Goal: Task Accomplishment & Management: Complete application form

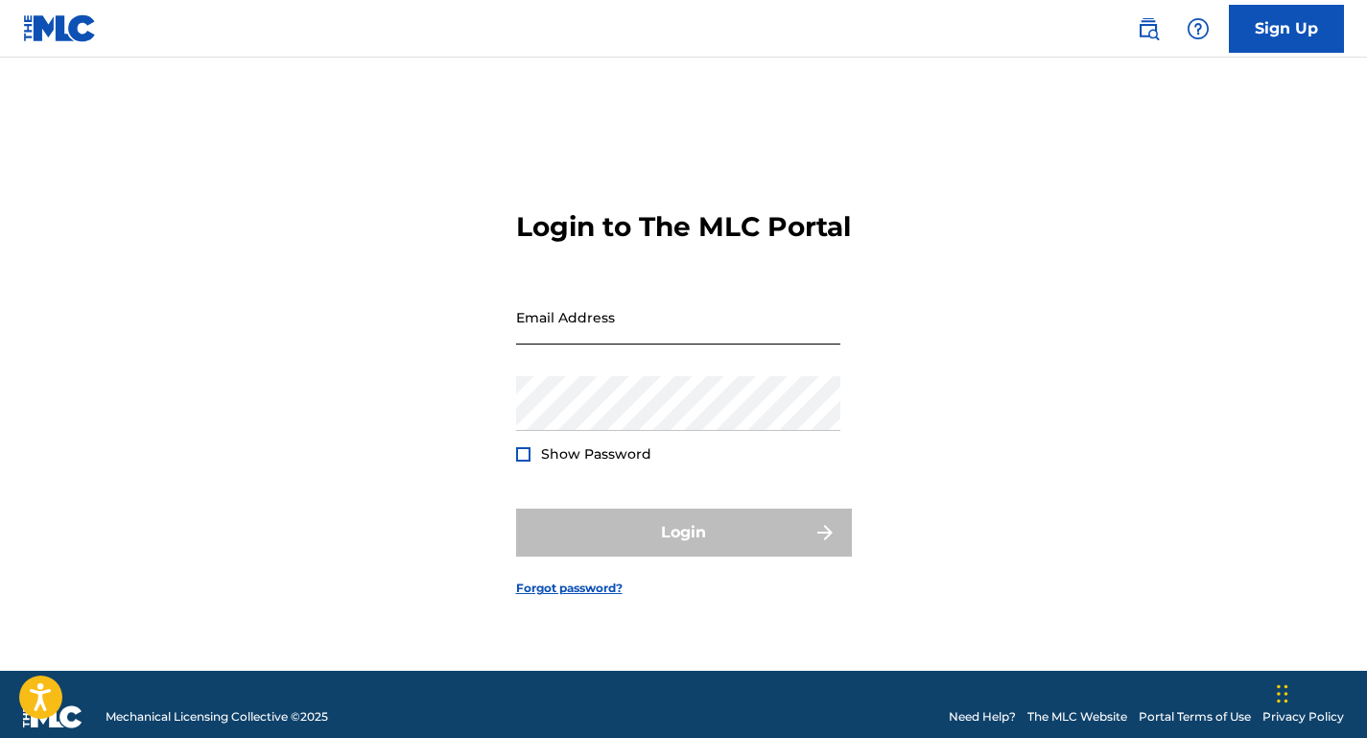
click at [659, 344] on input "Email Address" at bounding box center [678, 317] width 324 height 55
type input "[EMAIL_ADDRESS][DOMAIN_NAME]"
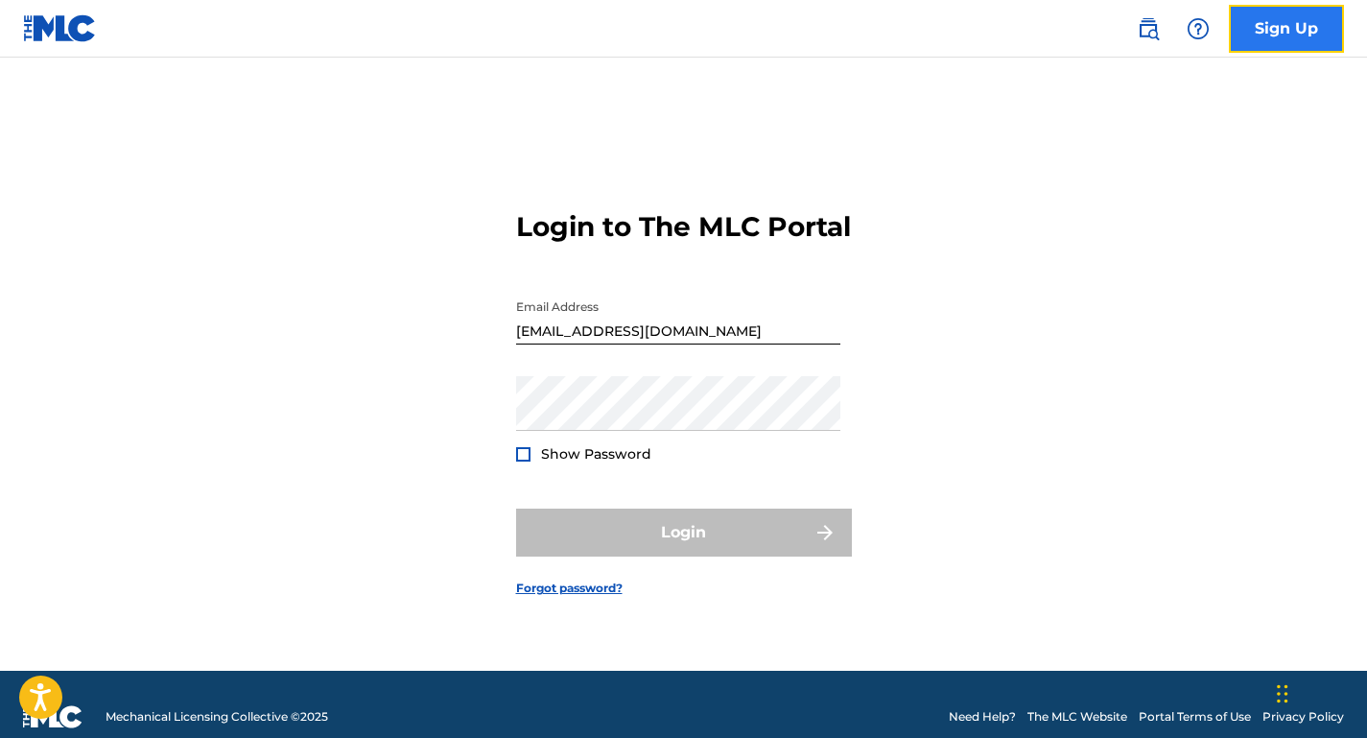
click at [1281, 29] on link "Sign Up" at bounding box center [1286, 29] width 115 height 48
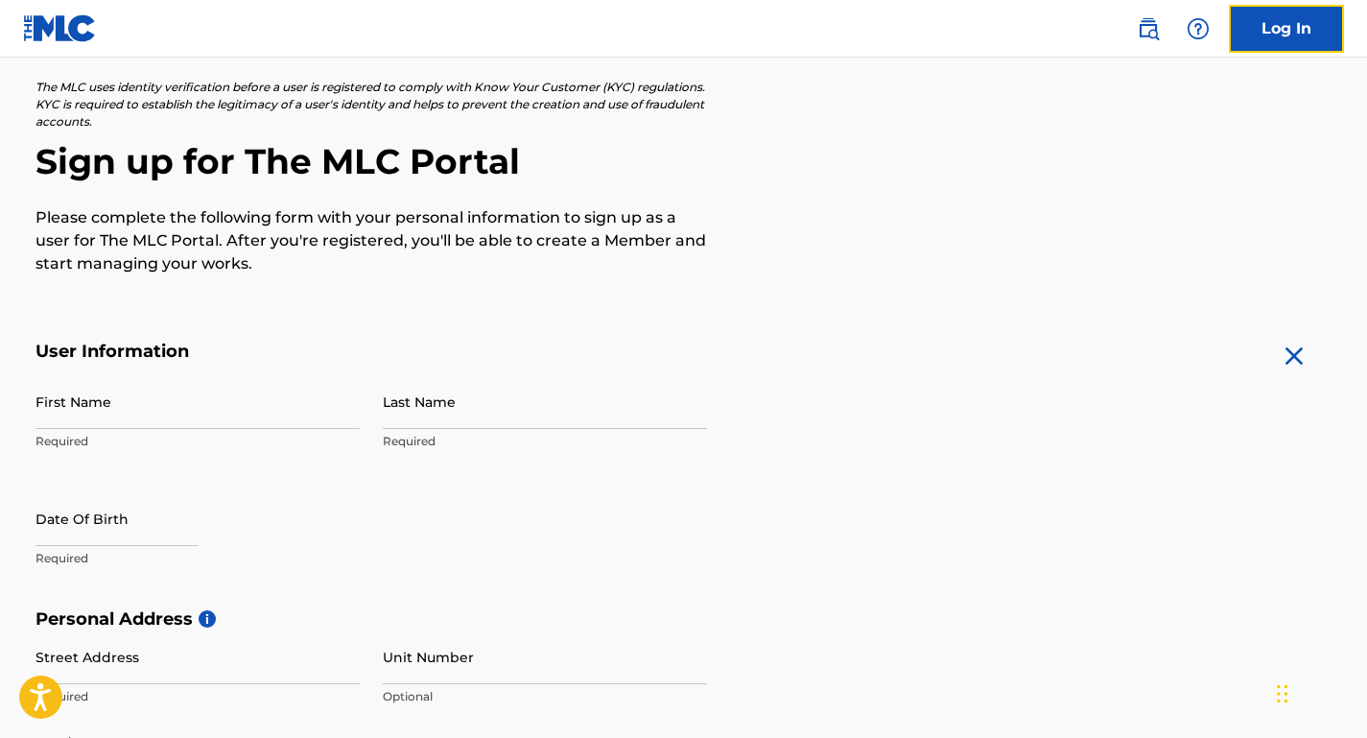
scroll to position [111, 0]
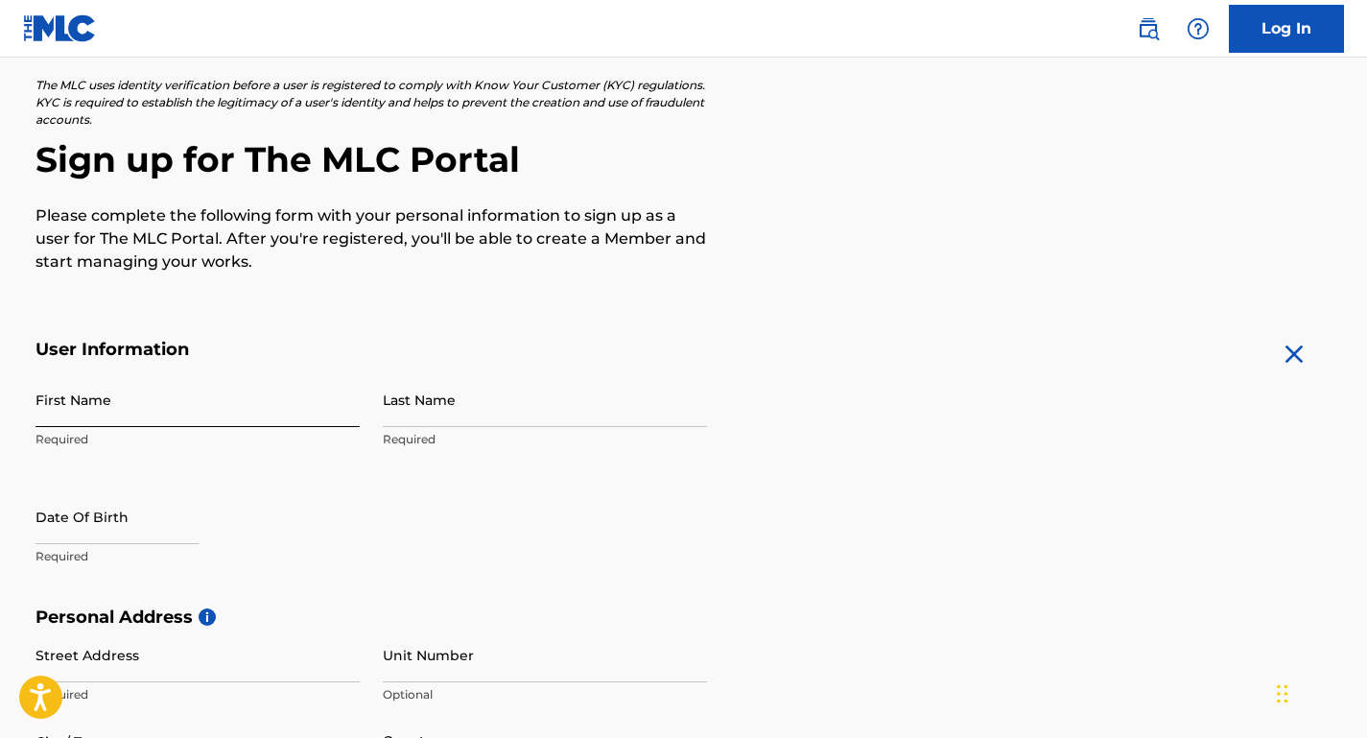
click at [236, 403] on input "First Name" at bounding box center [197, 399] width 324 height 55
type input "[PERSON_NAME]"
type input "[STREET_ADDRESS][PERSON_NAME]"
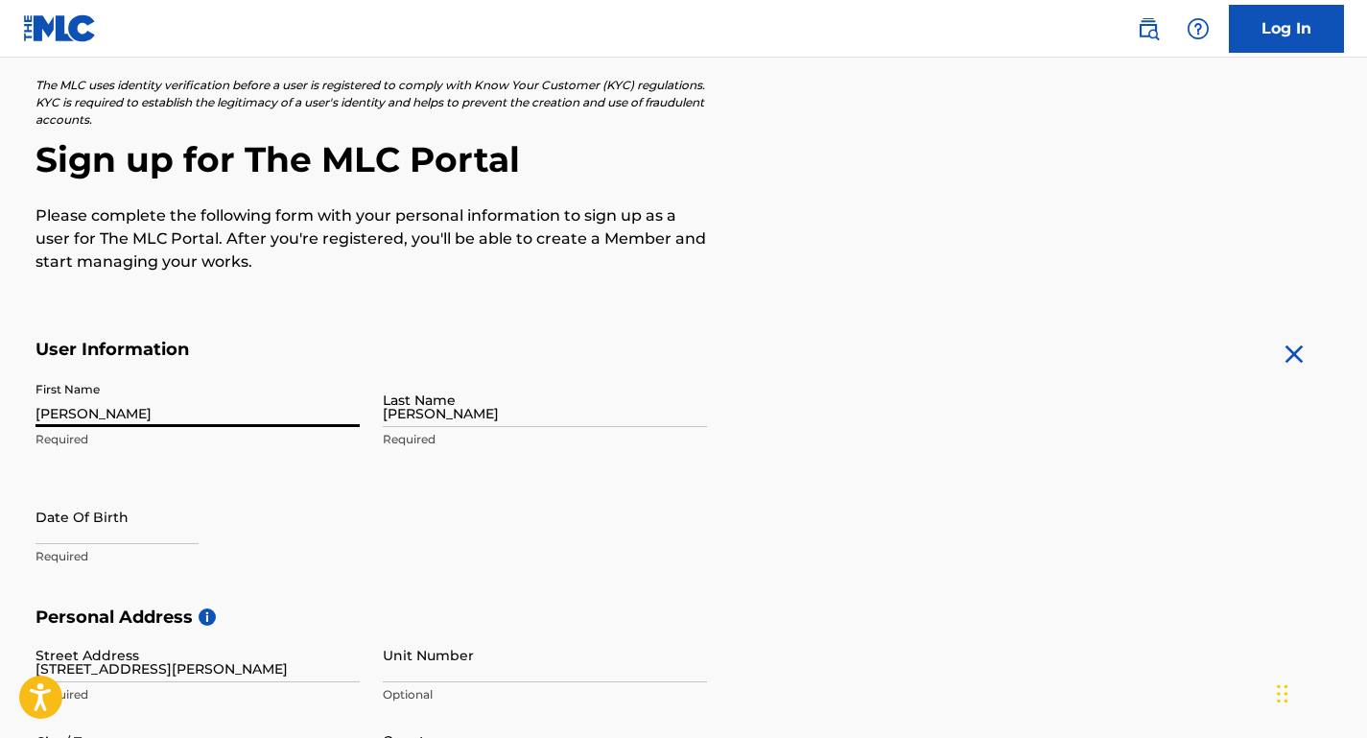
type input "Bonao"
type input "[GEOGRAPHIC_DATA]"
type input "809"
type input "8218449"
type input "[EMAIL_ADDRESS][DOMAIN_NAME]"
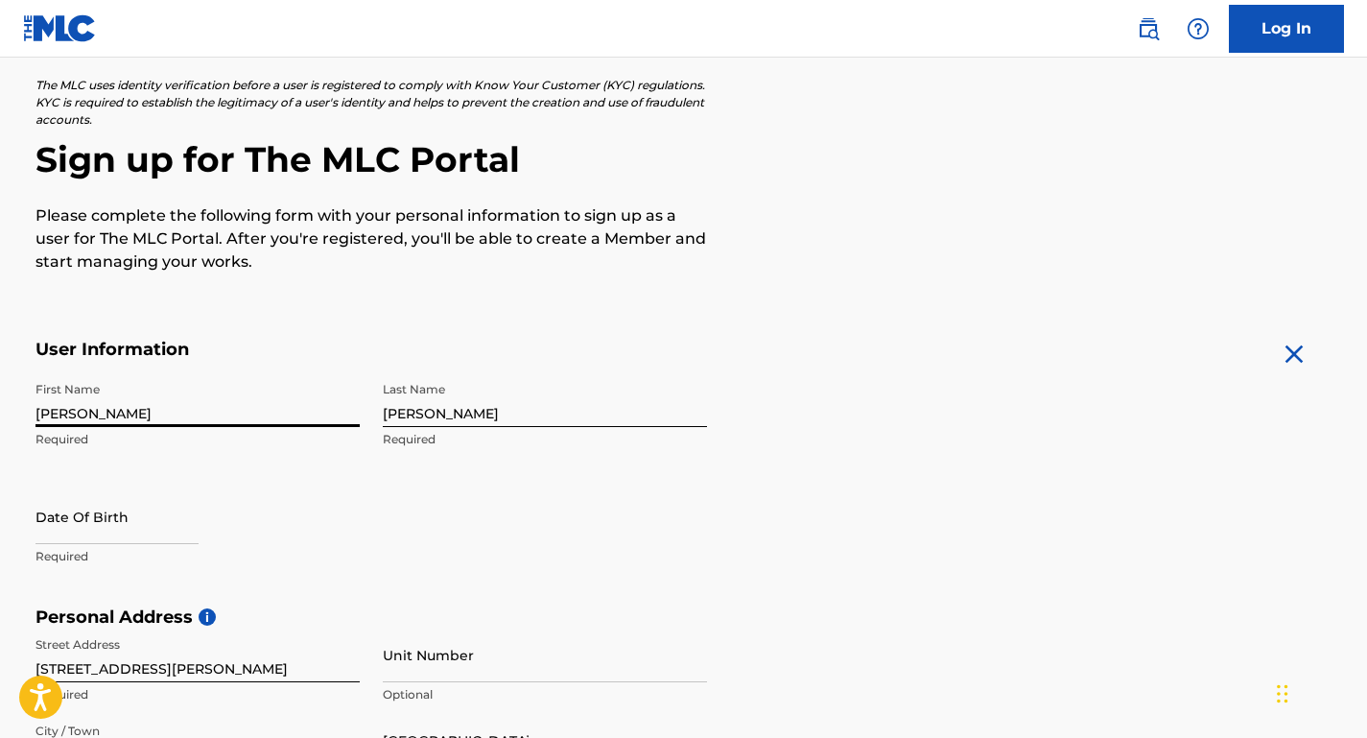
scroll to position [186, 0]
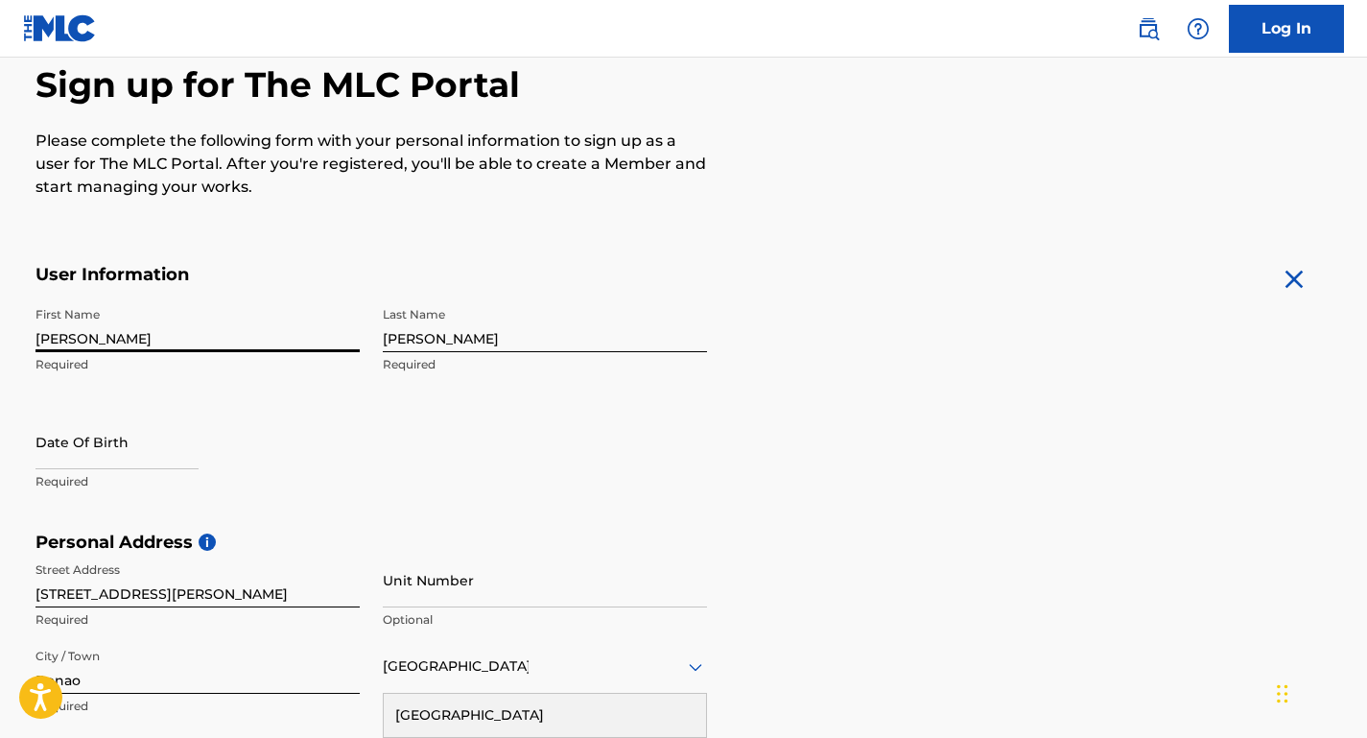
click at [107, 335] on input "[PERSON_NAME]" at bounding box center [197, 324] width 324 height 55
type input "[PERSON_NAME]"
click at [916, 384] on form "User Information First Name [PERSON_NAME] Required Last Name [PERSON_NAME] Requ…" at bounding box center [683, 689] width 1297 height 851
select select "8"
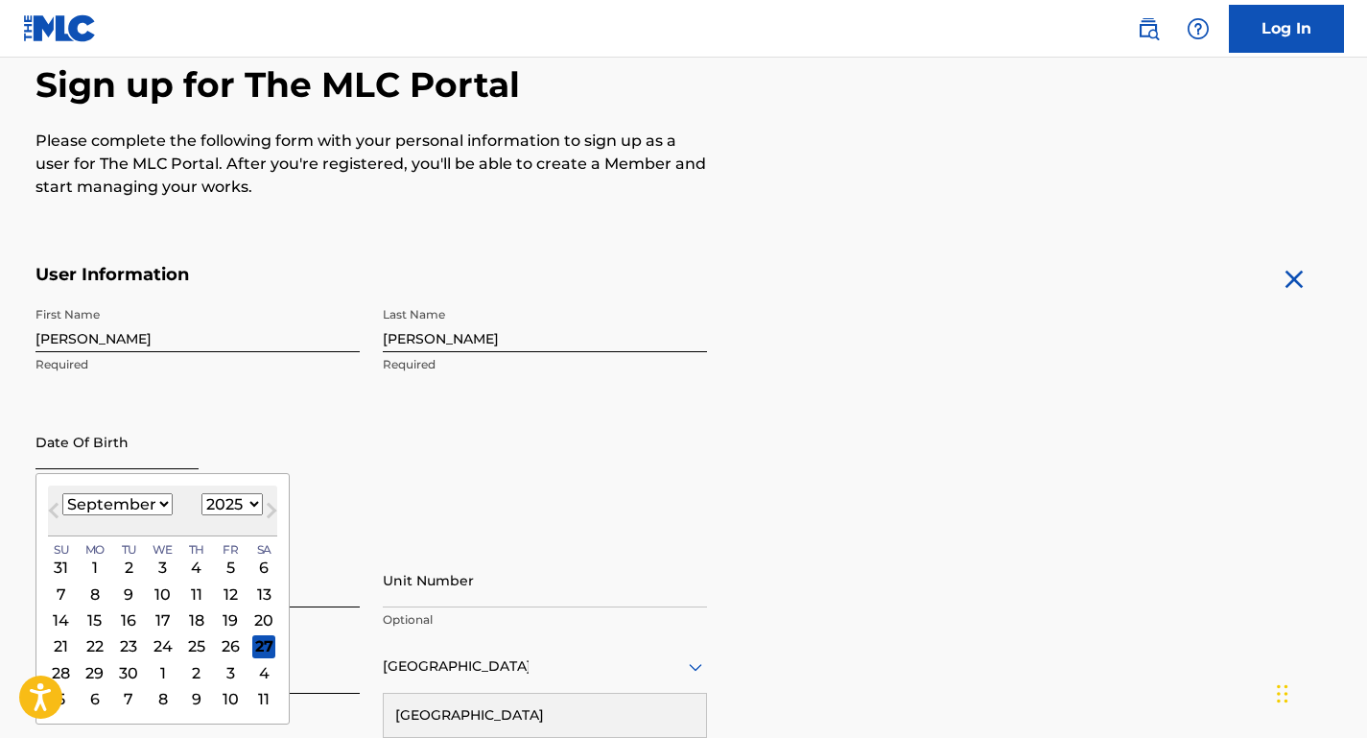
click at [171, 448] on input "text" at bounding box center [116, 441] width 163 height 55
click at [138, 506] on select "January February March April May June July August September October November De…" at bounding box center [117, 504] width 110 height 22
click at [236, 506] on select "1899 1900 1901 1902 1903 1904 1905 1906 1907 1908 1909 1910 1911 1912 1913 1914…" at bounding box center [231, 504] width 61 height 22
select select "1980"
click at [201, 493] on select "1899 1900 1901 1902 1903 1904 1905 1906 1907 1908 1909 1910 1911 1912 1913 1914…" at bounding box center [231, 504] width 61 height 22
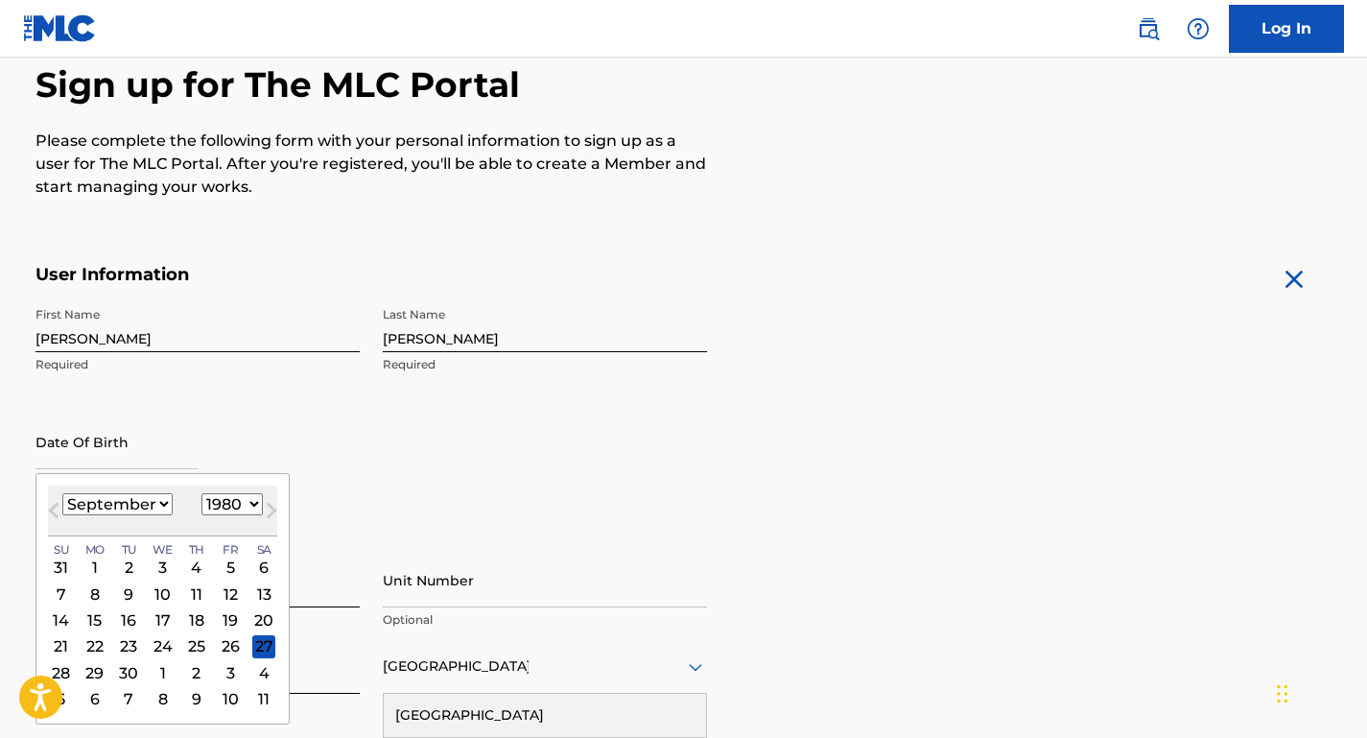
click at [131, 510] on select "January February March April May June July August September October November De…" at bounding box center [117, 504] width 110 height 22
select select "1"
click at [62, 493] on select "January February March April May June July August September October November De…" at bounding box center [117, 504] width 110 height 22
click at [223, 568] on div "1" at bounding box center [230, 566] width 23 height 23
type input "[DATE]"
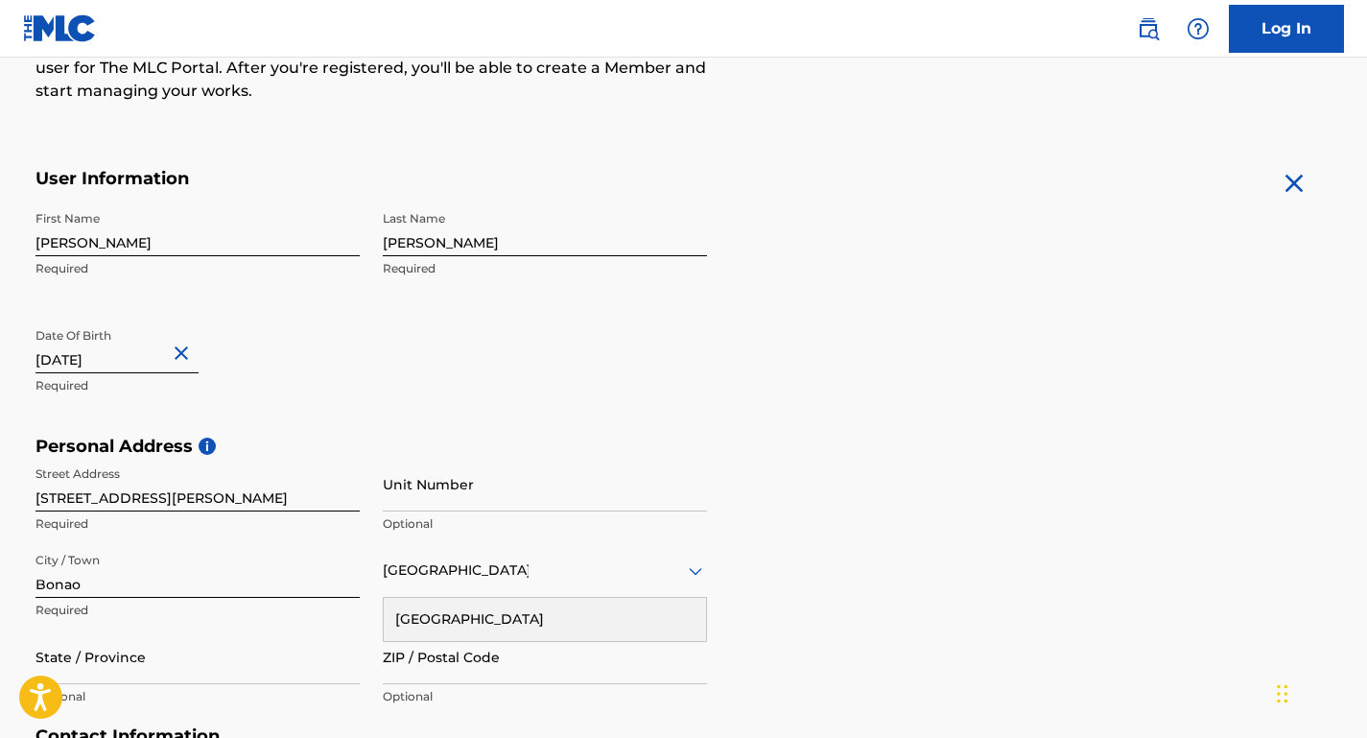
scroll to position [375, 0]
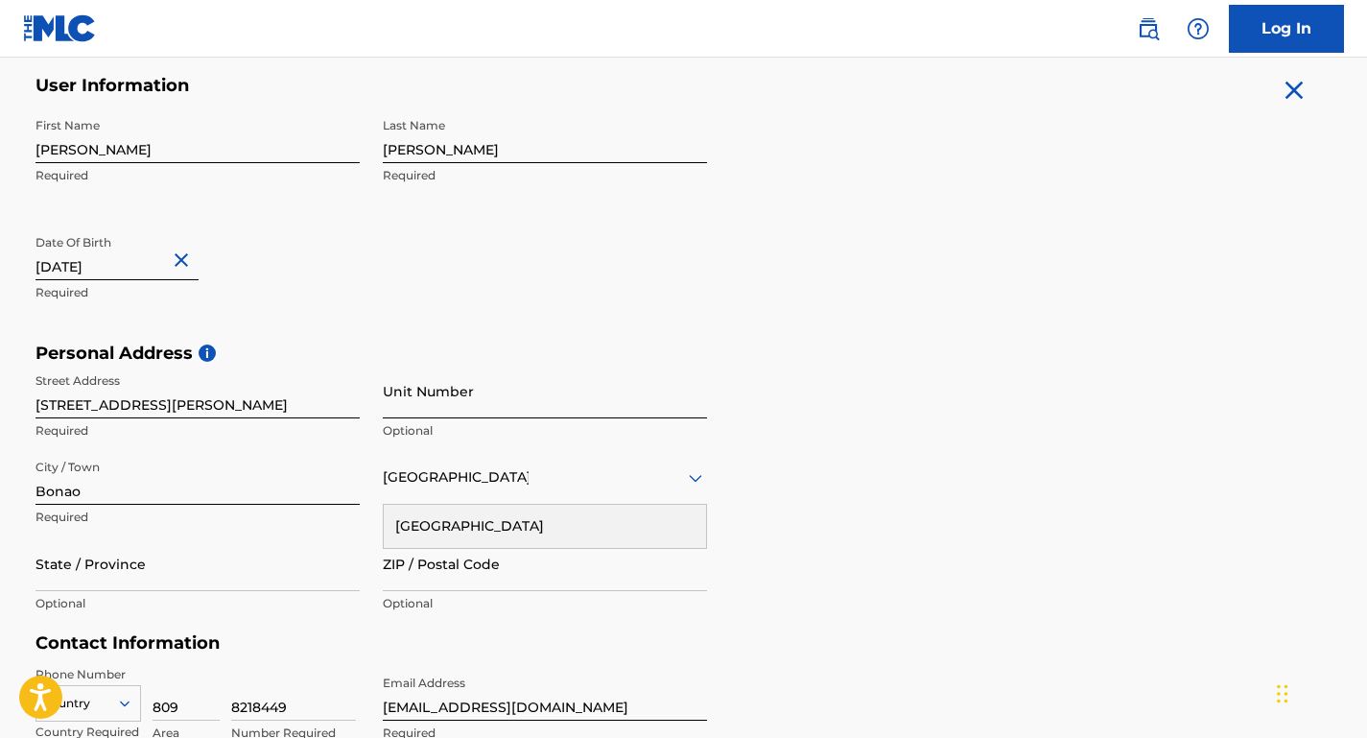
click at [512, 396] on input "Unit Number" at bounding box center [545, 391] width 324 height 55
click at [797, 388] on div "Personal Address i Street Address [STREET_ADDRESS][PERSON_NAME] Required Unit N…" at bounding box center [683, 487] width 1297 height 291
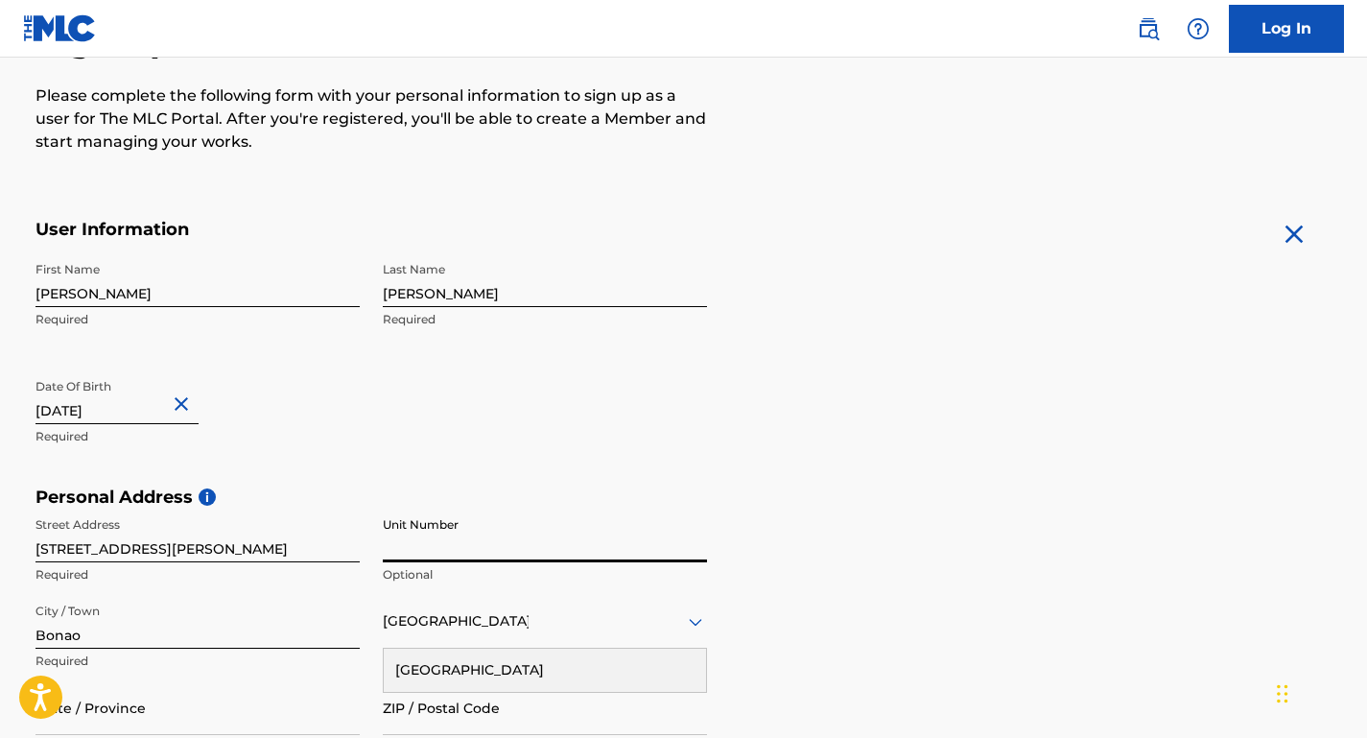
click at [548, 531] on input "Unit Number" at bounding box center [545, 534] width 324 height 55
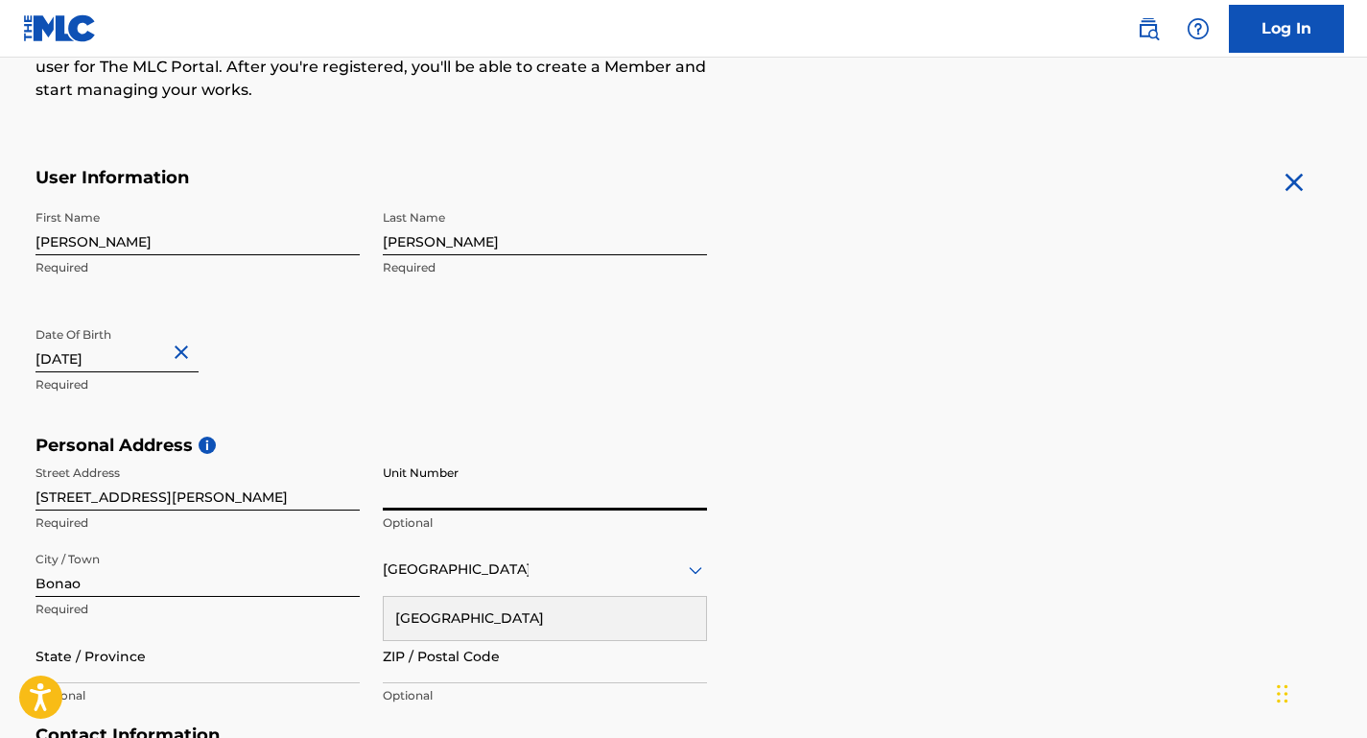
scroll to position [386, 0]
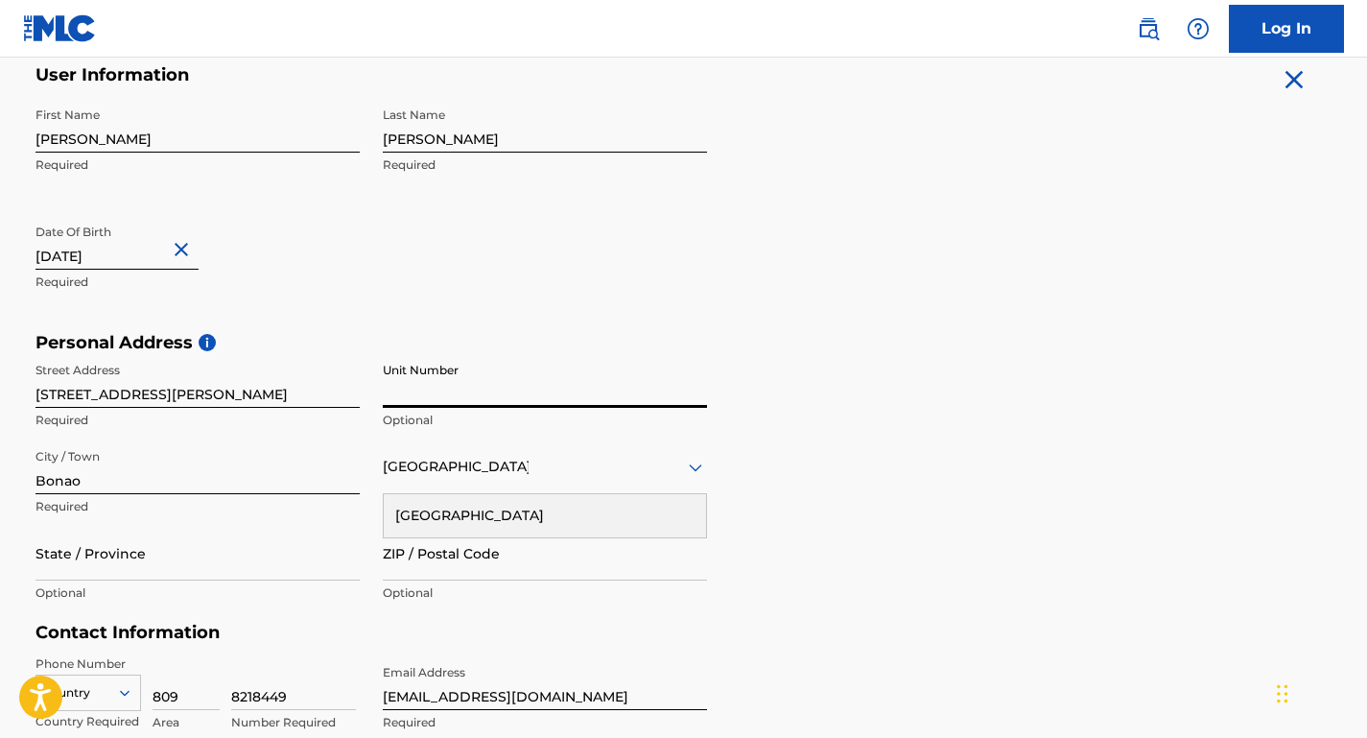
click at [484, 390] on input "Unit Number" at bounding box center [545, 380] width 324 height 55
drag, startPoint x: 197, startPoint y: 399, endPoint x: 153, endPoint y: 395, distance: 43.3
click at [153, 395] on input "[STREET_ADDRESS][PERSON_NAME]" at bounding box center [197, 380] width 324 height 55
type input "Calle [PERSON_NAME]"
click at [459, 396] on input "Unit Number" at bounding box center [545, 380] width 324 height 55
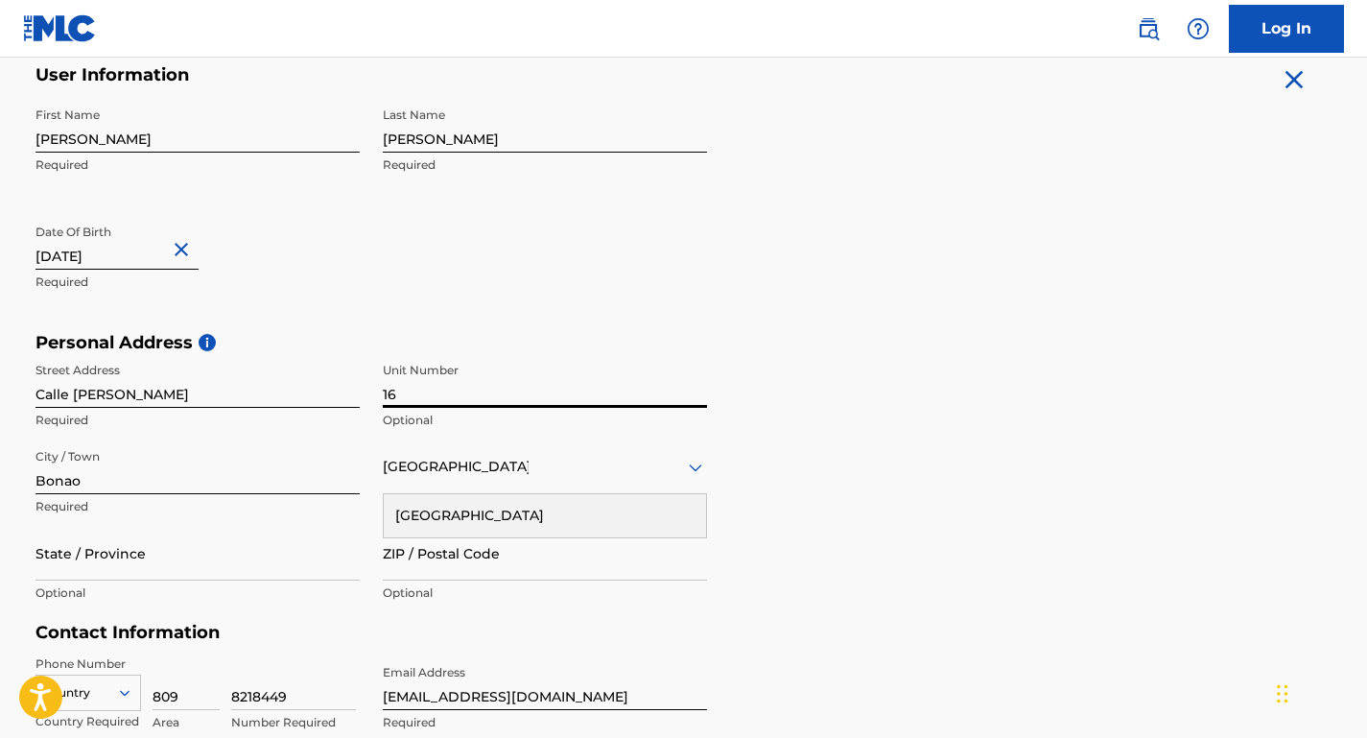
type input "16"
click at [154, 387] on input "Calle [PERSON_NAME]" at bounding box center [197, 380] width 324 height 55
type input "Calle [PERSON_NAME]"
click at [1053, 450] on div "Personal Address i Street Address [STREET_ADDRESS][PERSON_NAME] Optional City /…" at bounding box center [683, 477] width 1297 height 291
click at [203, 566] on input "State / Province" at bounding box center [197, 553] width 324 height 55
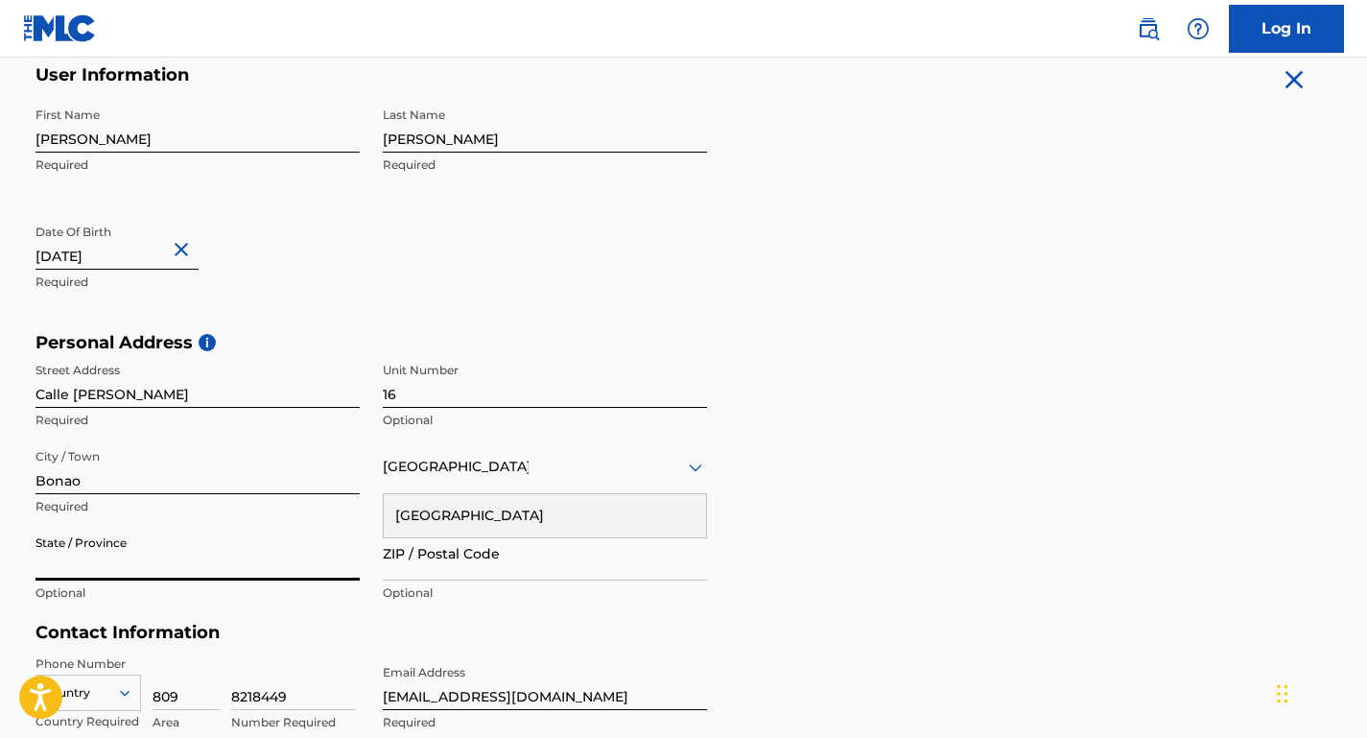
click at [164, 555] on input "State / Province" at bounding box center [197, 553] width 324 height 55
click at [202, 562] on input "State / Province" at bounding box center [197, 553] width 324 height 55
paste input "Monseñor Nouel"
type input "Monseñor Nouel"
click at [483, 559] on input "ZIP / Postal Code" at bounding box center [545, 553] width 324 height 55
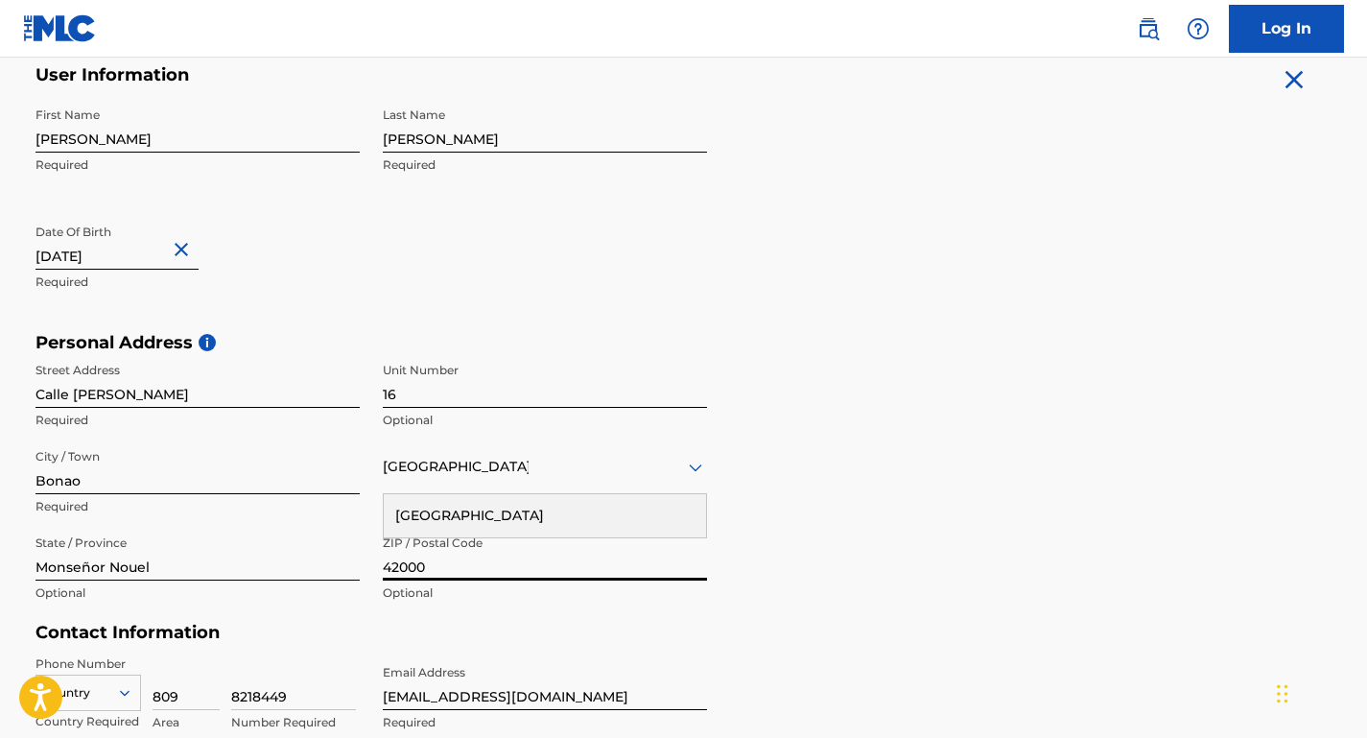
type input "42000"
drag, startPoint x: 1048, startPoint y: 476, endPoint x: 1032, endPoint y: 479, distance: 16.6
click at [1032, 479] on div "Personal Address i Street Address [STREET_ADDRESS][PERSON_NAME] Optional City /…" at bounding box center [683, 477] width 1297 height 291
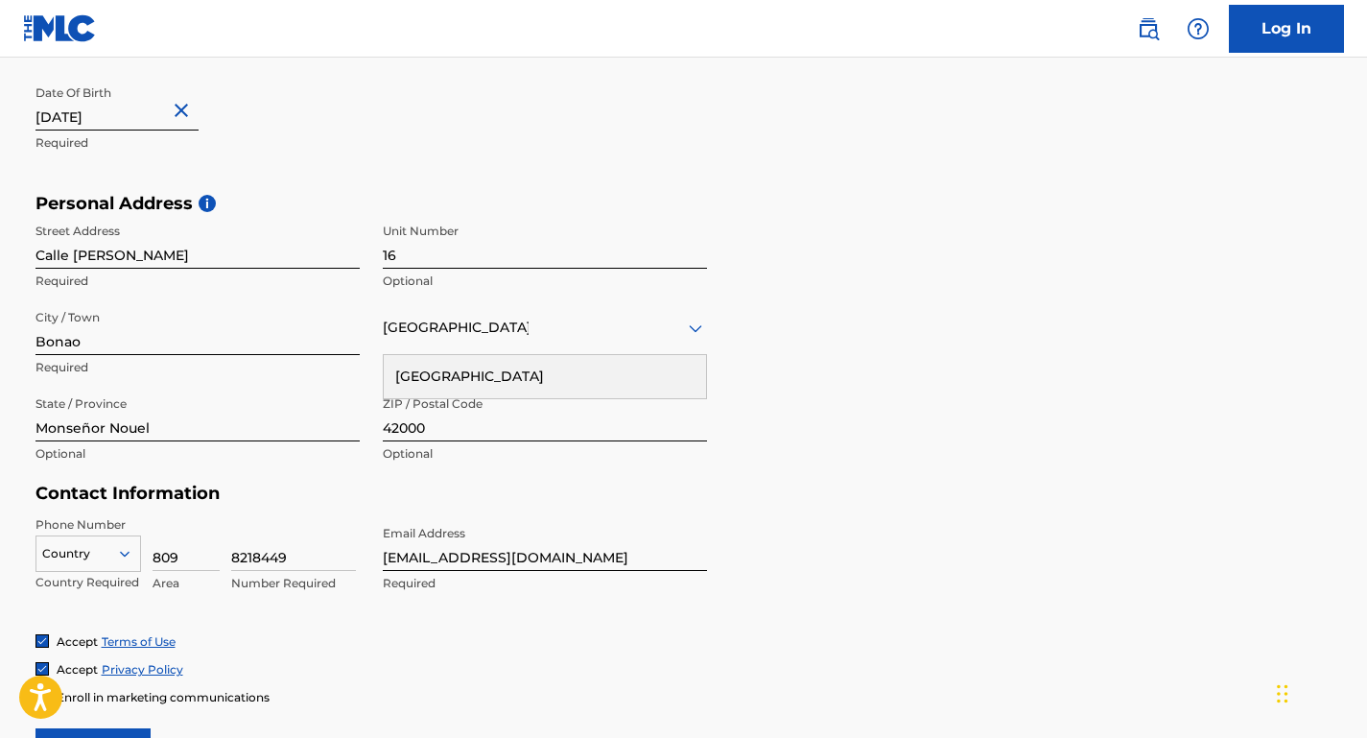
scroll to position [556, 0]
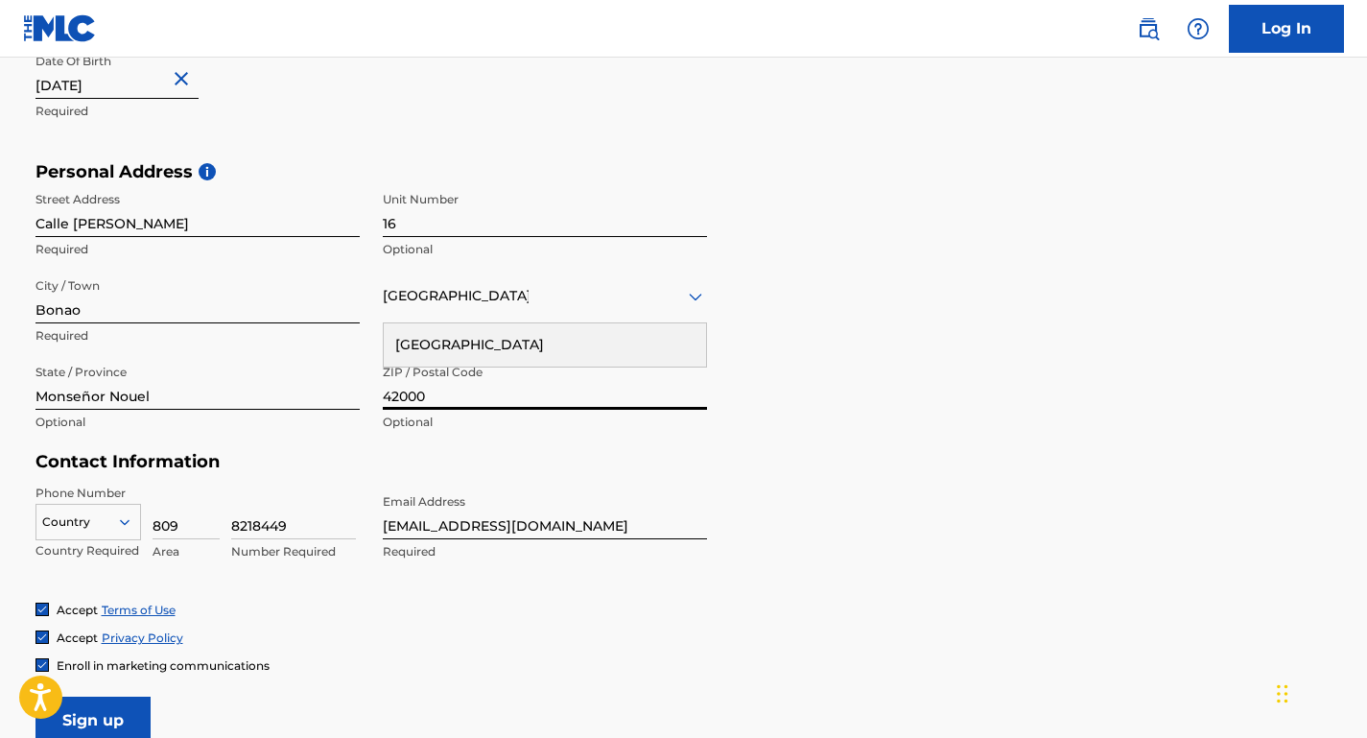
drag, startPoint x: 405, startPoint y: 394, endPoint x: 483, endPoint y: 390, distance: 77.8
click at [483, 390] on input "42000" at bounding box center [545, 382] width 324 height 55
click at [775, 392] on div "Personal Address i Street Address [STREET_ADDRESS][PERSON_NAME] Optional City /…" at bounding box center [683, 306] width 1297 height 291
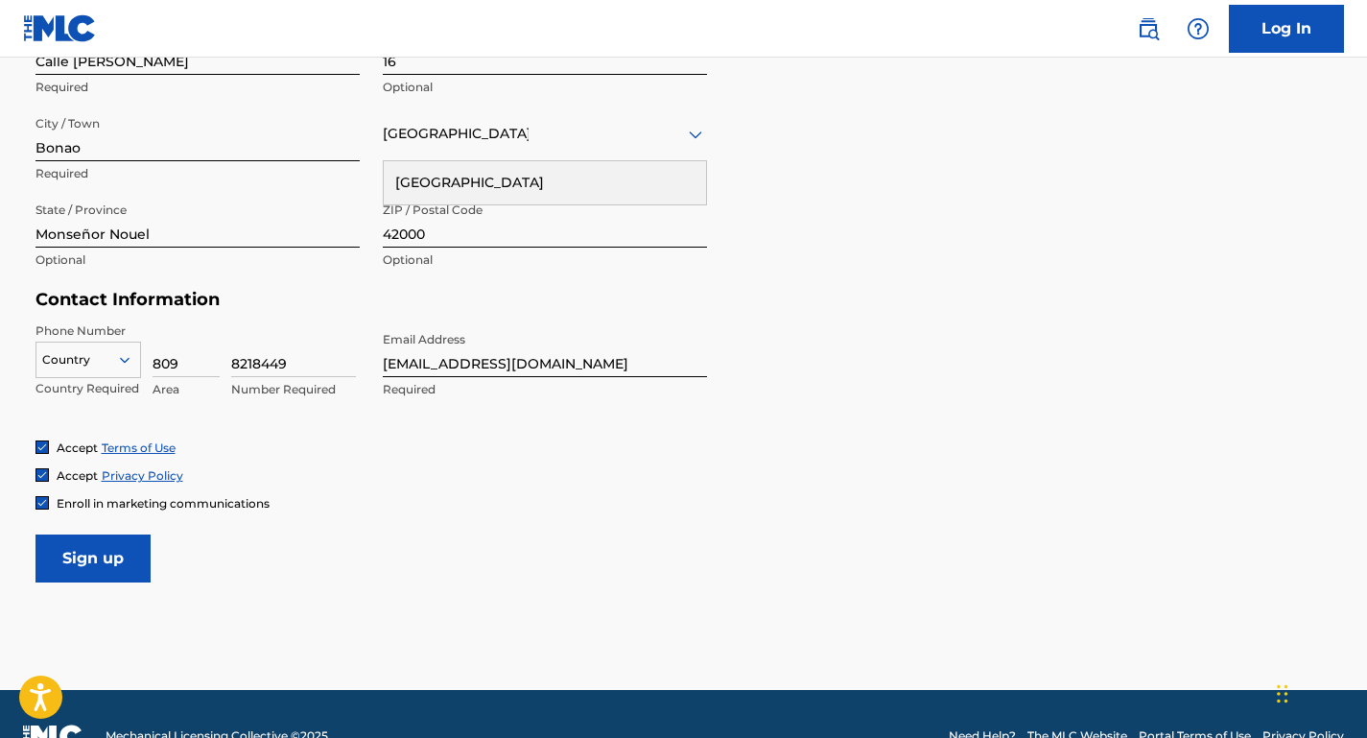
scroll to position [762, 0]
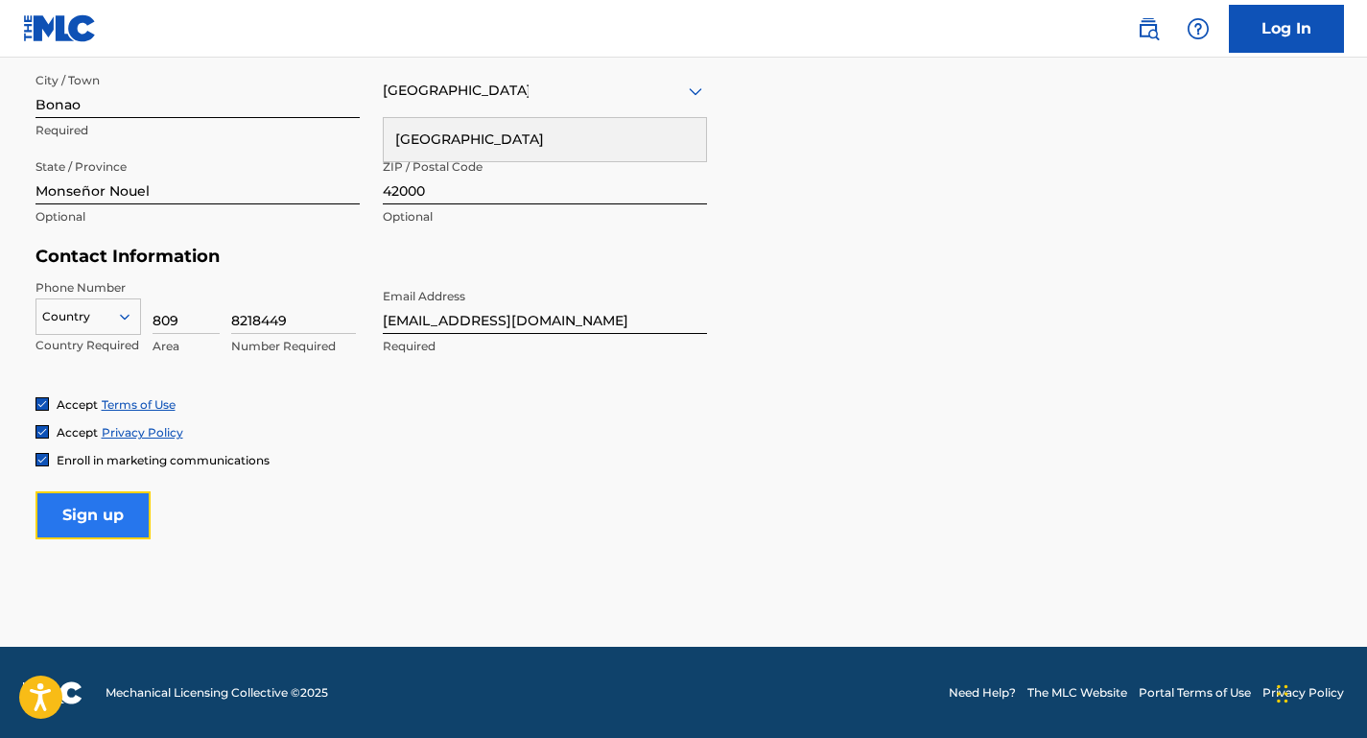
click at [64, 507] on input "Sign up" at bounding box center [92, 515] width 115 height 48
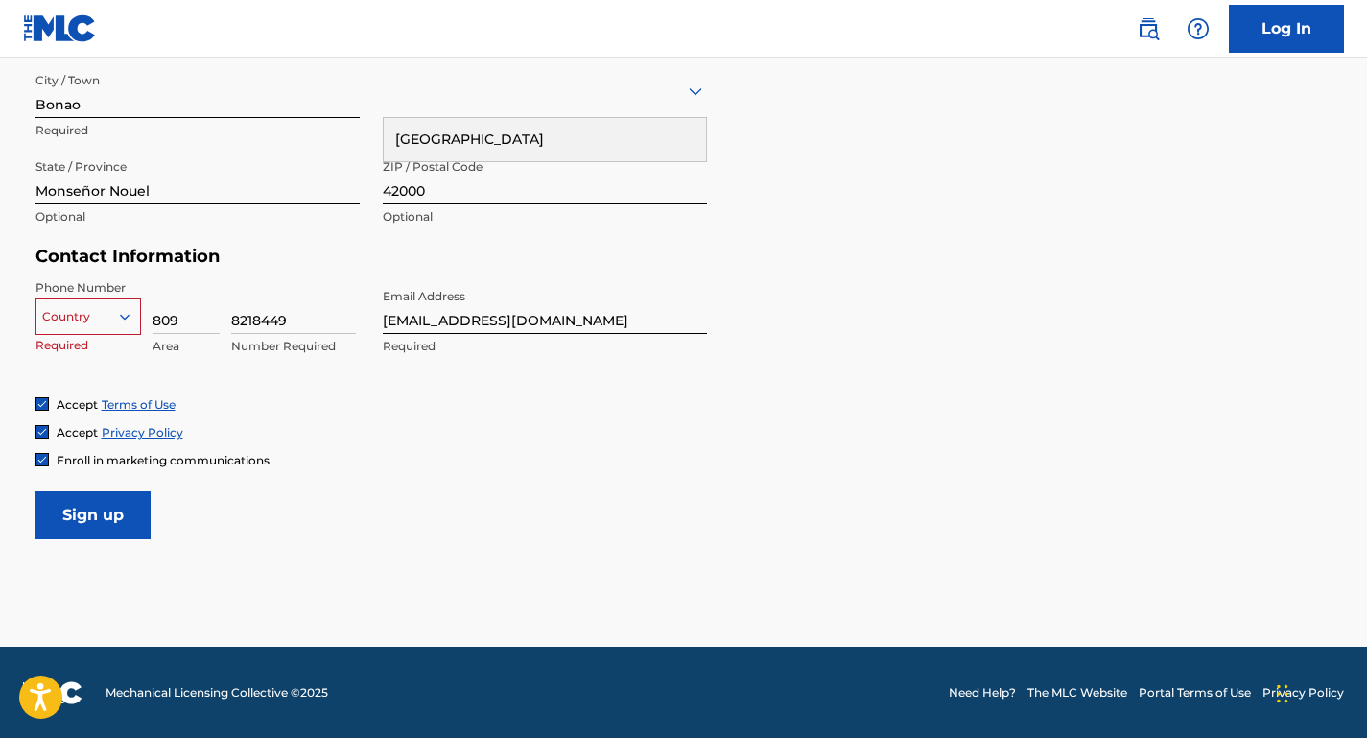
click at [76, 310] on div at bounding box center [88, 316] width 104 height 21
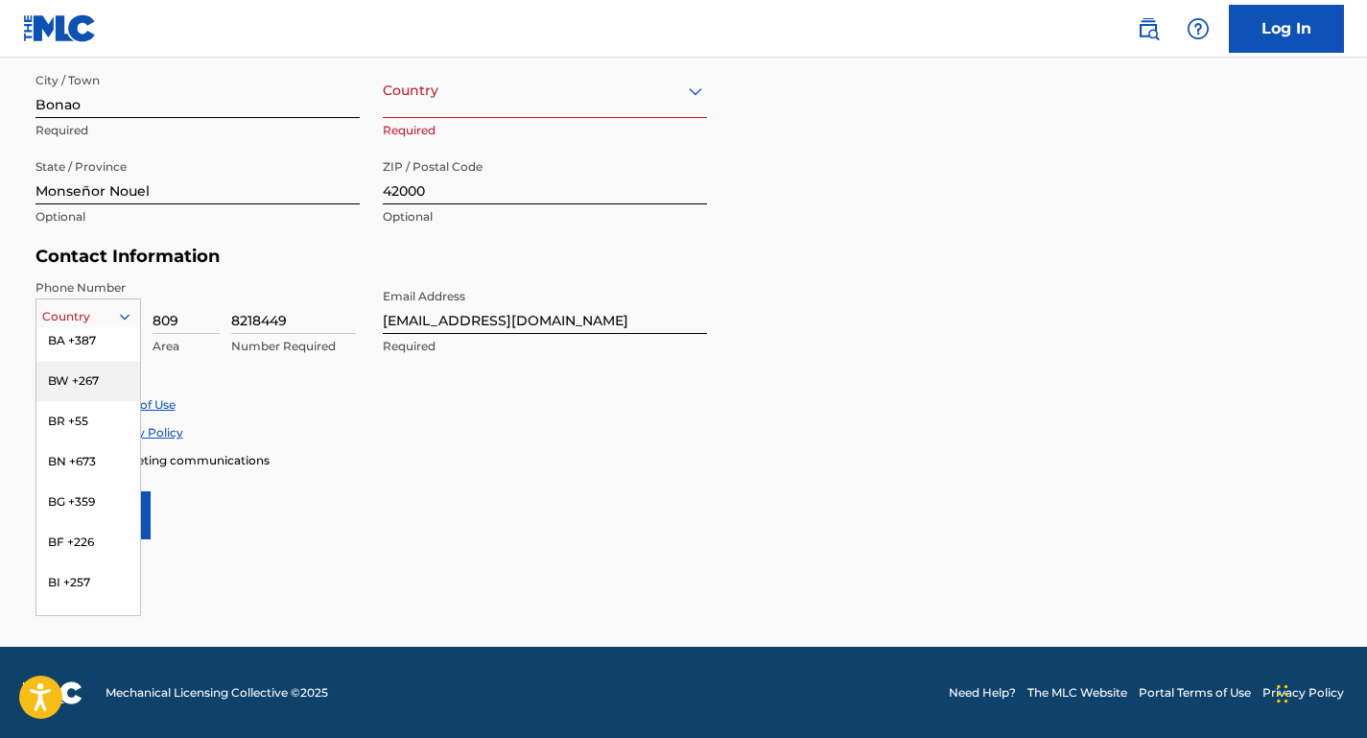
type input "d"
click at [89, 400] on div "DO +1809" at bounding box center [88, 393] width 104 height 40
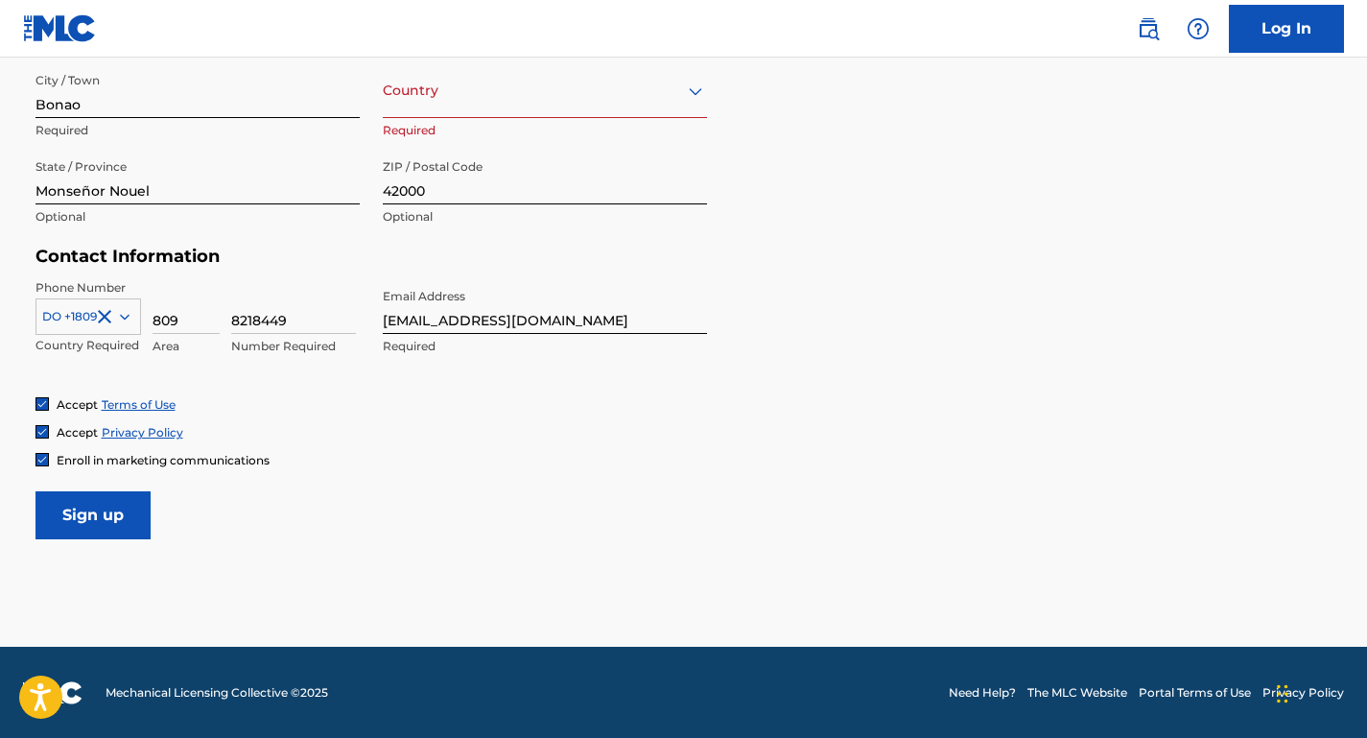
drag, startPoint x: 177, startPoint y: 319, endPoint x: 138, endPoint y: 313, distance: 39.9
click at [138, 313] on div "DO +1809 Country Required 809 Area 8218449 Number Required" at bounding box center [197, 322] width 324 height 86
click at [812, 434] on div "Accept Privacy Policy" at bounding box center [683, 432] width 1297 height 16
click at [105, 515] on input "Sign up" at bounding box center [92, 515] width 115 height 48
click at [123, 518] on input "Sign up" at bounding box center [92, 515] width 115 height 48
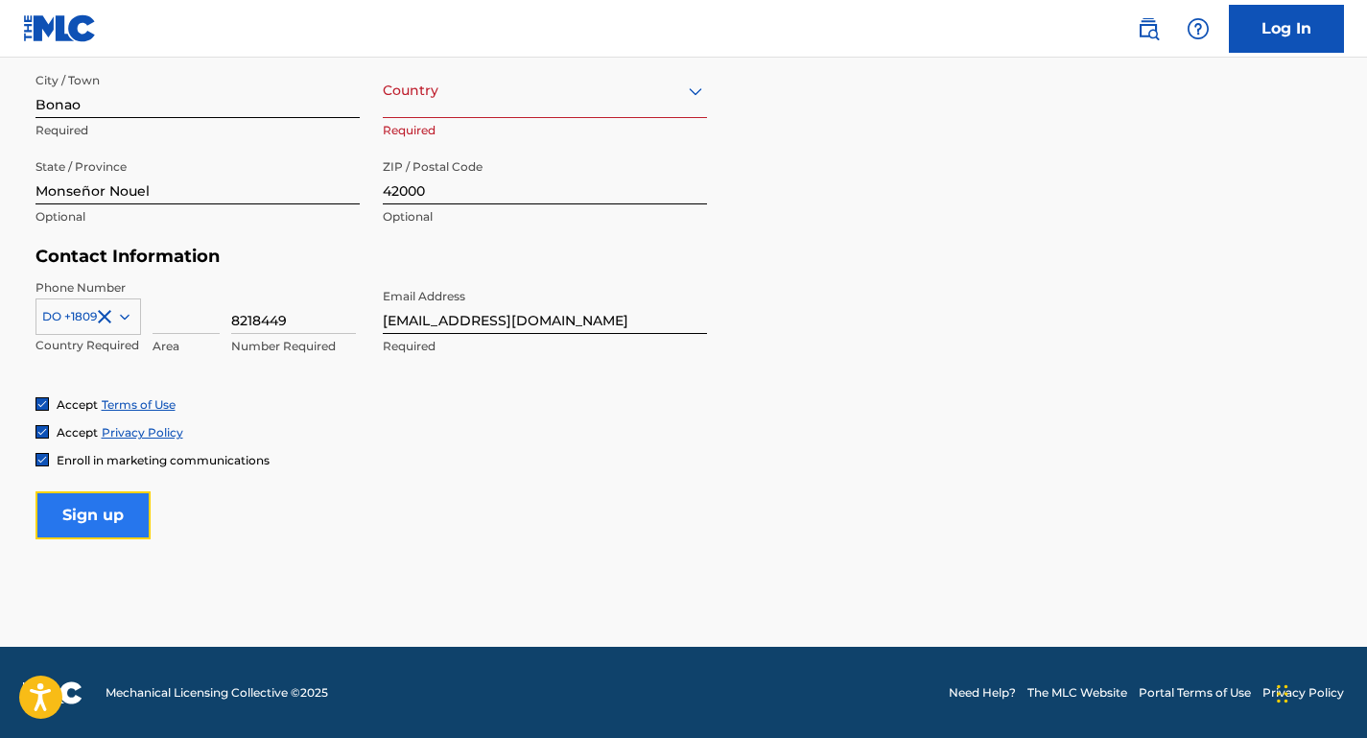
click at [123, 518] on input "Sign up" at bounding box center [92, 515] width 115 height 48
click at [189, 312] on input at bounding box center [186, 306] width 67 height 55
type input "809"
click at [60, 320] on div at bounding box center [88, 316] width 104 height 21
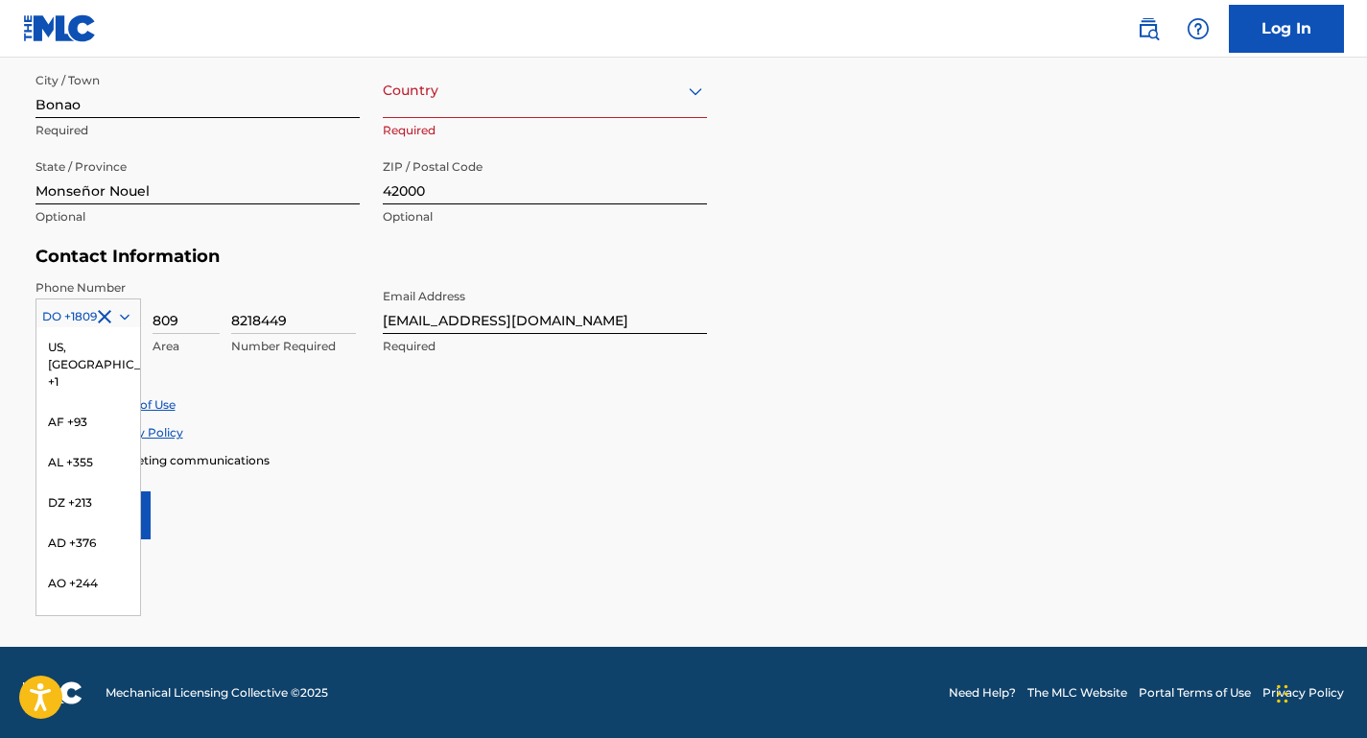
scroll to position [1918, 0]
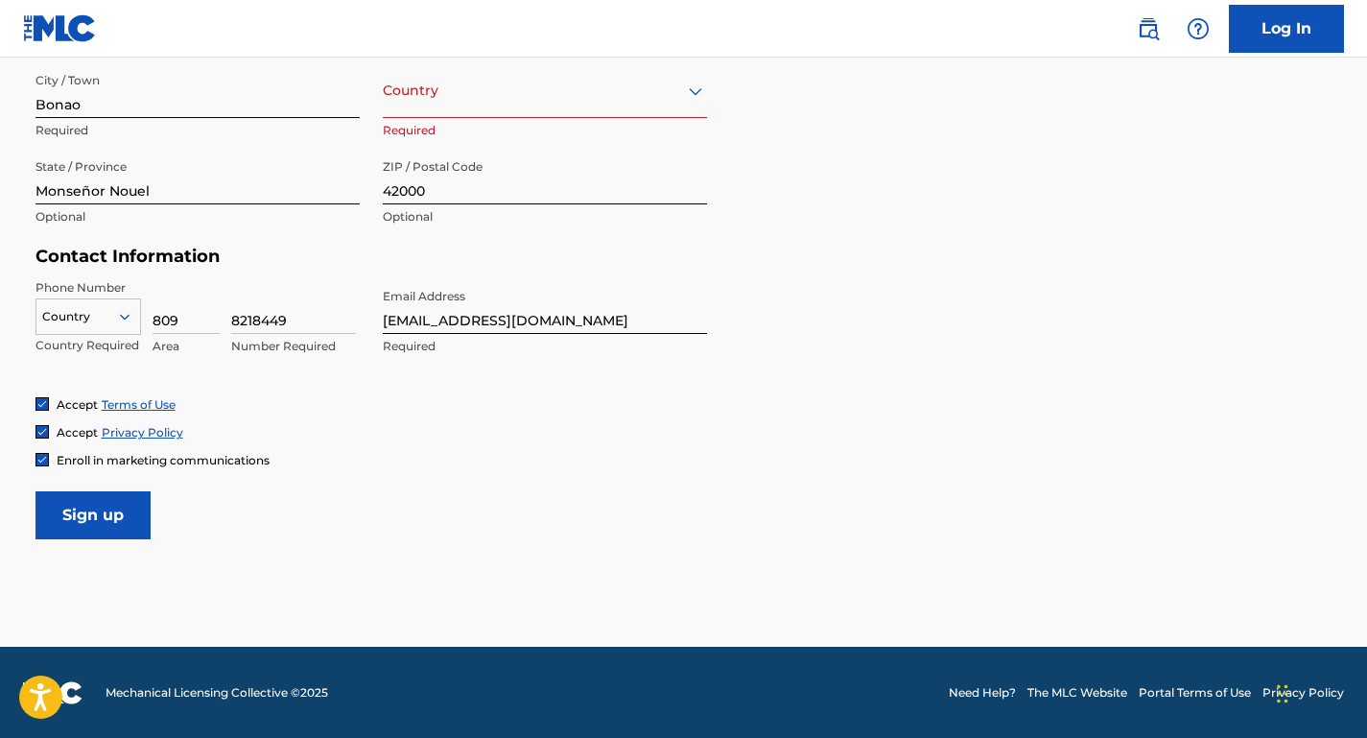
click at [122, 319] on icon at bounding box center [124, 316] width 17 height 17
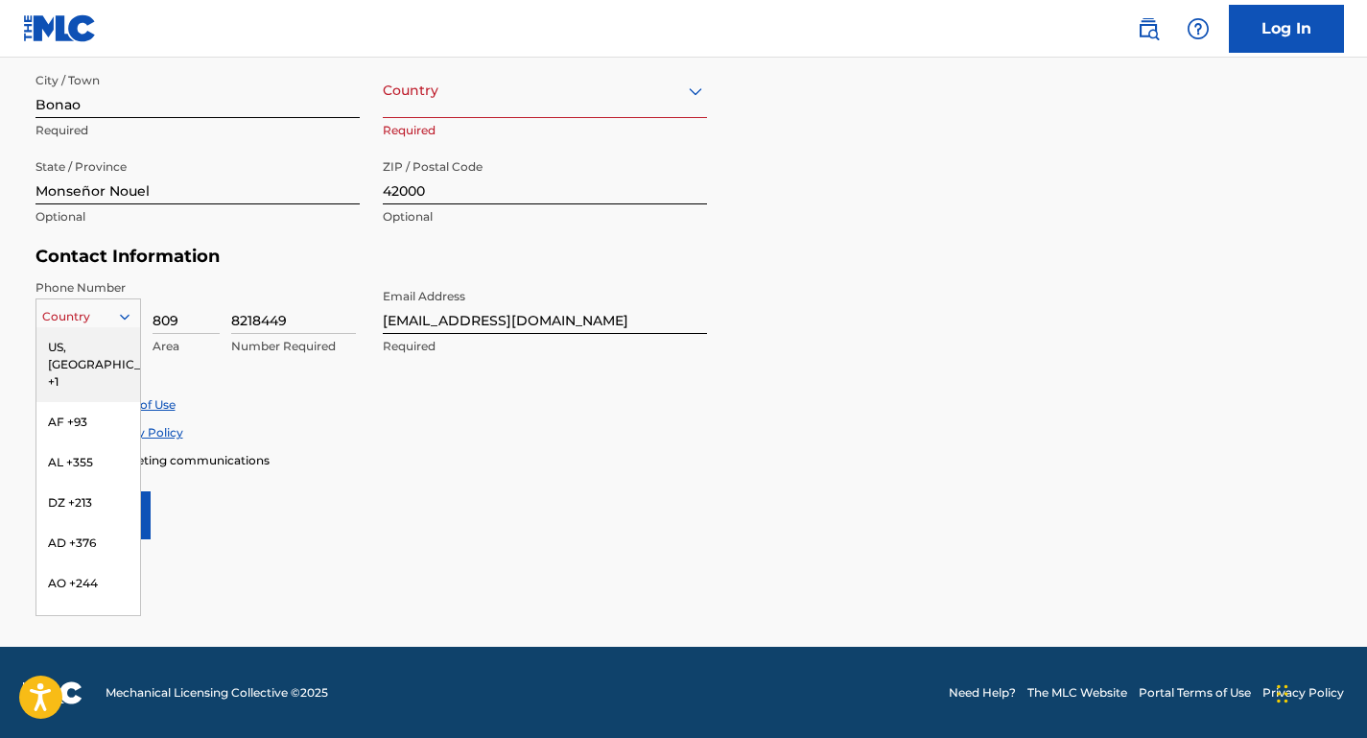
click at [96, 351] on div "US, [GEOGRAPHIC_DATA] +1" at bounding box center [88, 364] width 104 height 75
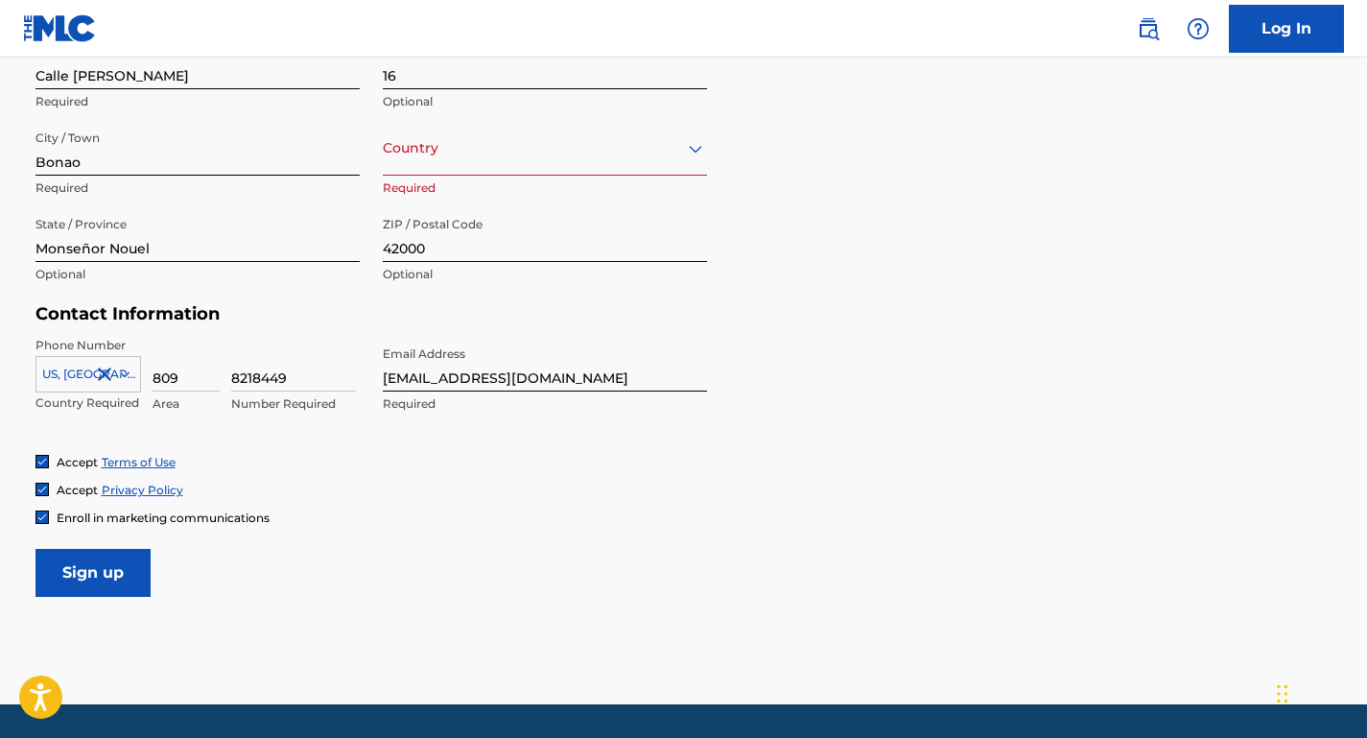
scroll to position [762, 0]
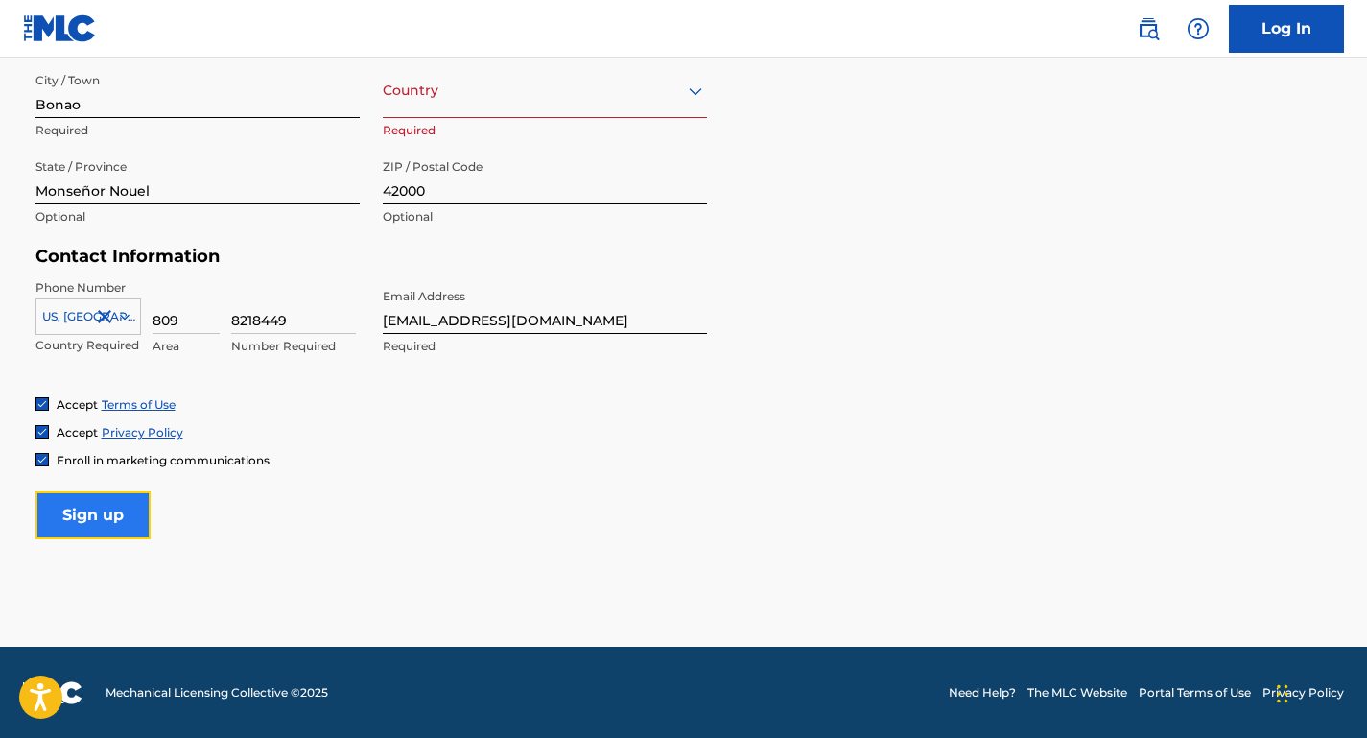
click at [94, 523] on input "Sign up" at bounding box center [92, 515] width 115 height 48
click at [119, 522] on input "Sign up" at bounding box center [92, 515] width 115 height 48
click at [118, 523] on input "Sign up" at bounding box center [92, 515] width 115 height 48
click at [118, 524] on input "Sign up" at bounding box center [92, 515] width 115 height 48
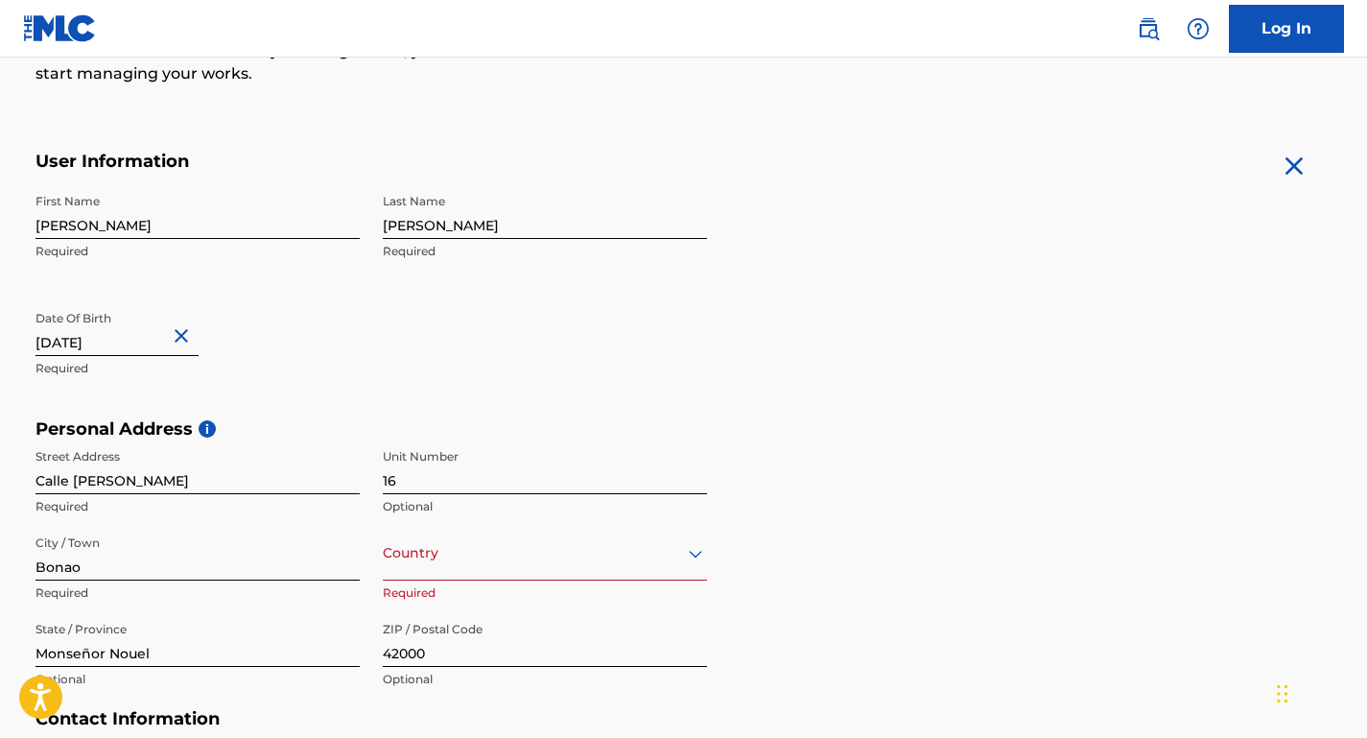
scroll to position [459, 0]
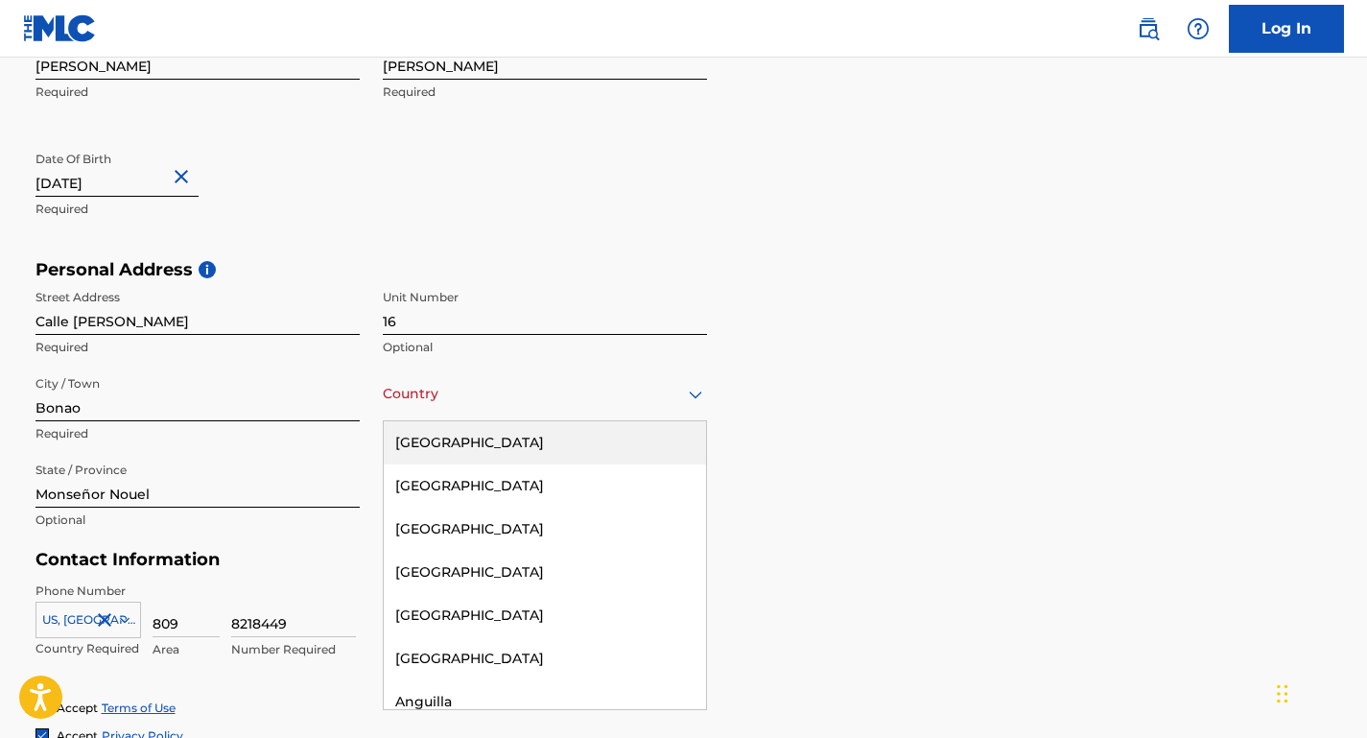
click at [450, 406] on div "Country" at bounding box center [545, 393] width 324 height 55
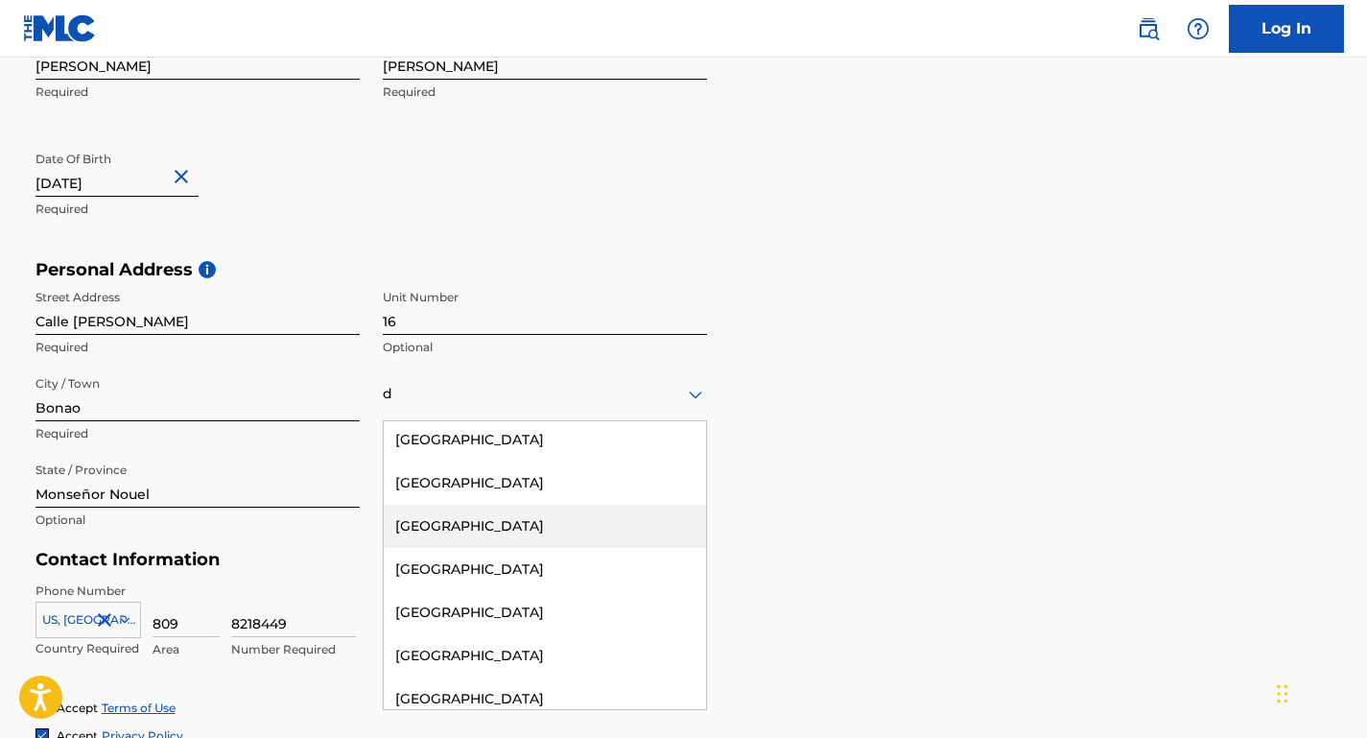
scroll to position [0, 0]
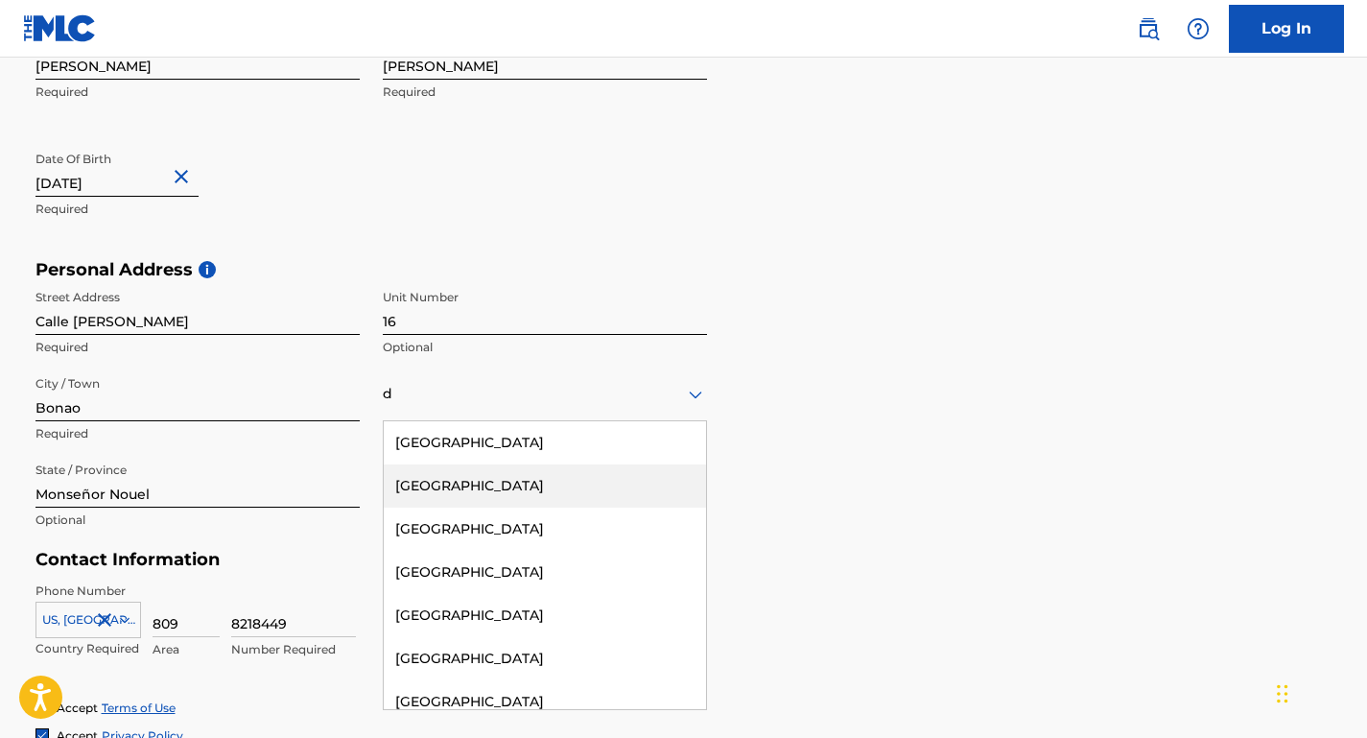
type input "[GEOGRAPHIC_DATA]"
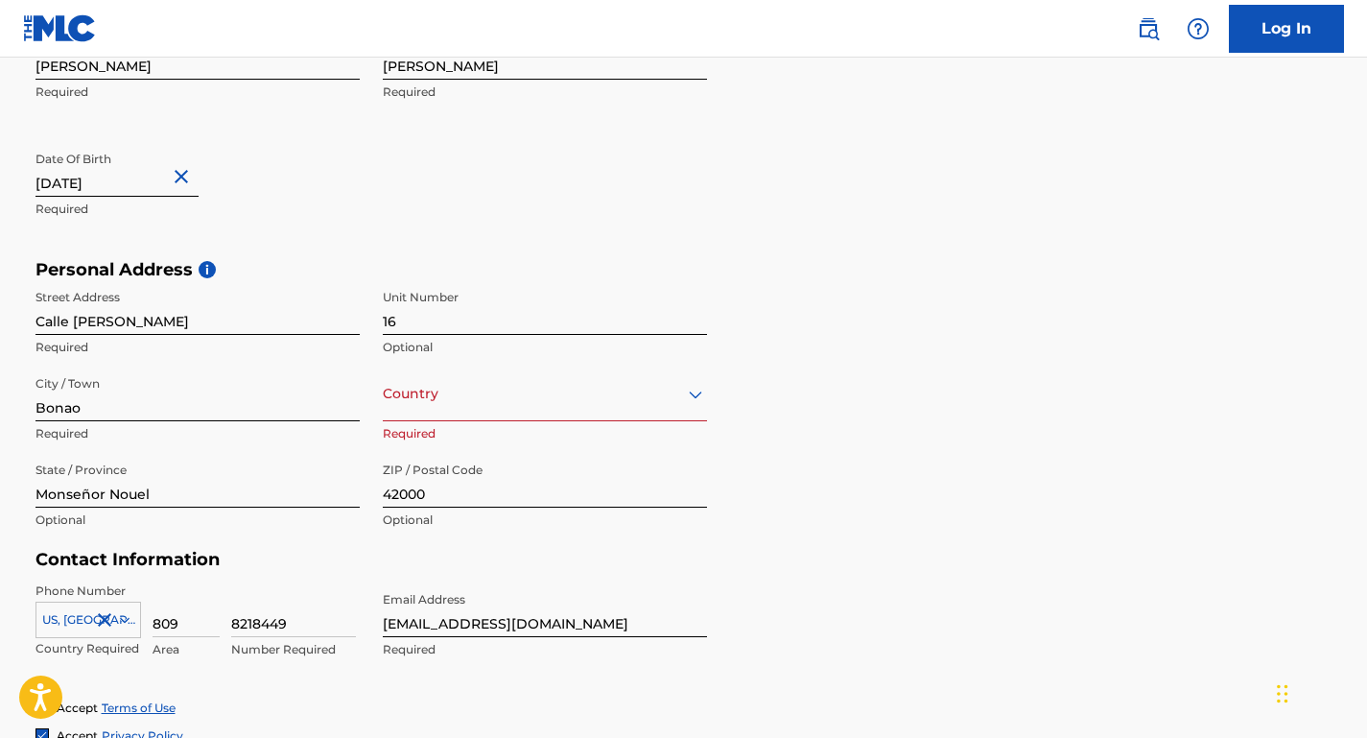
click at [845, 448] on div "Personal Address i Street Address [STREET_ADDRESS][PERSON_NAME] Optional City /…" at bounding box center [683, 404] width 1297 height 291
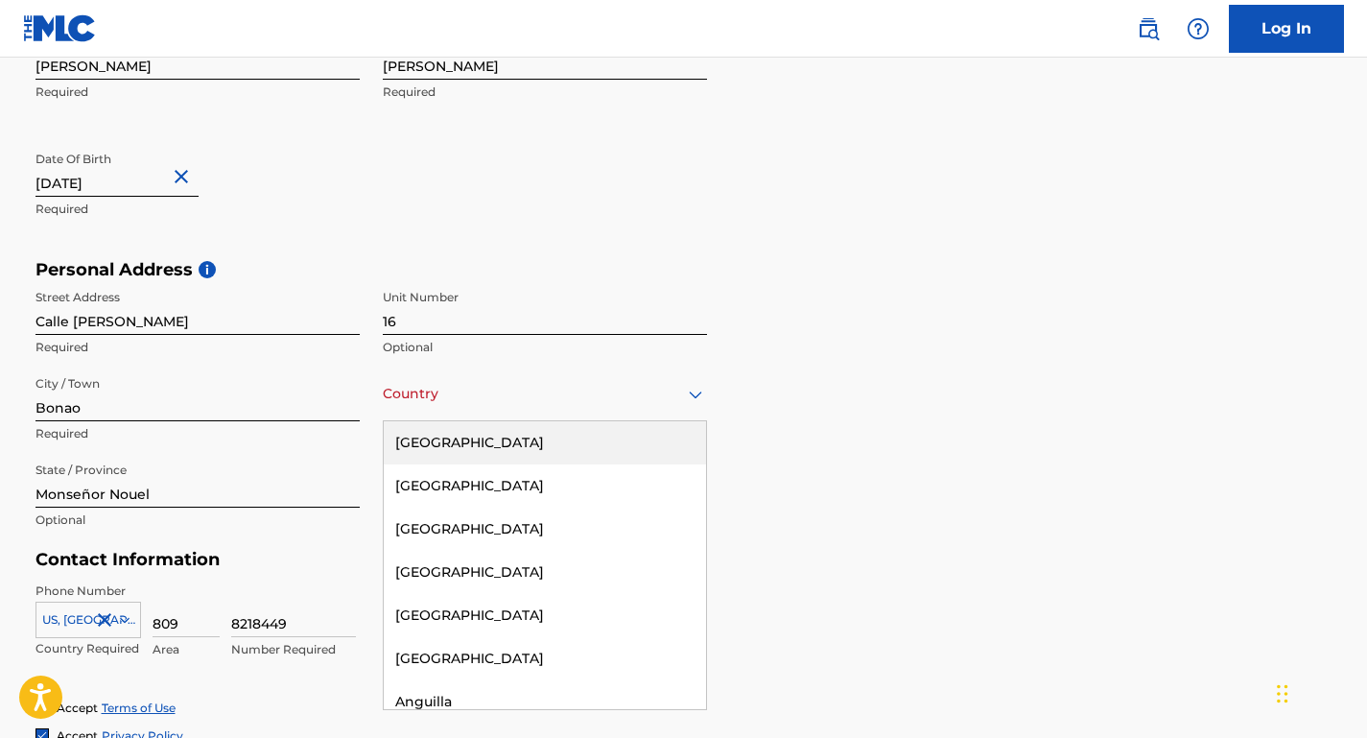
click at [523, 399] on div at bounding box center [545, 394] width 324 height 24
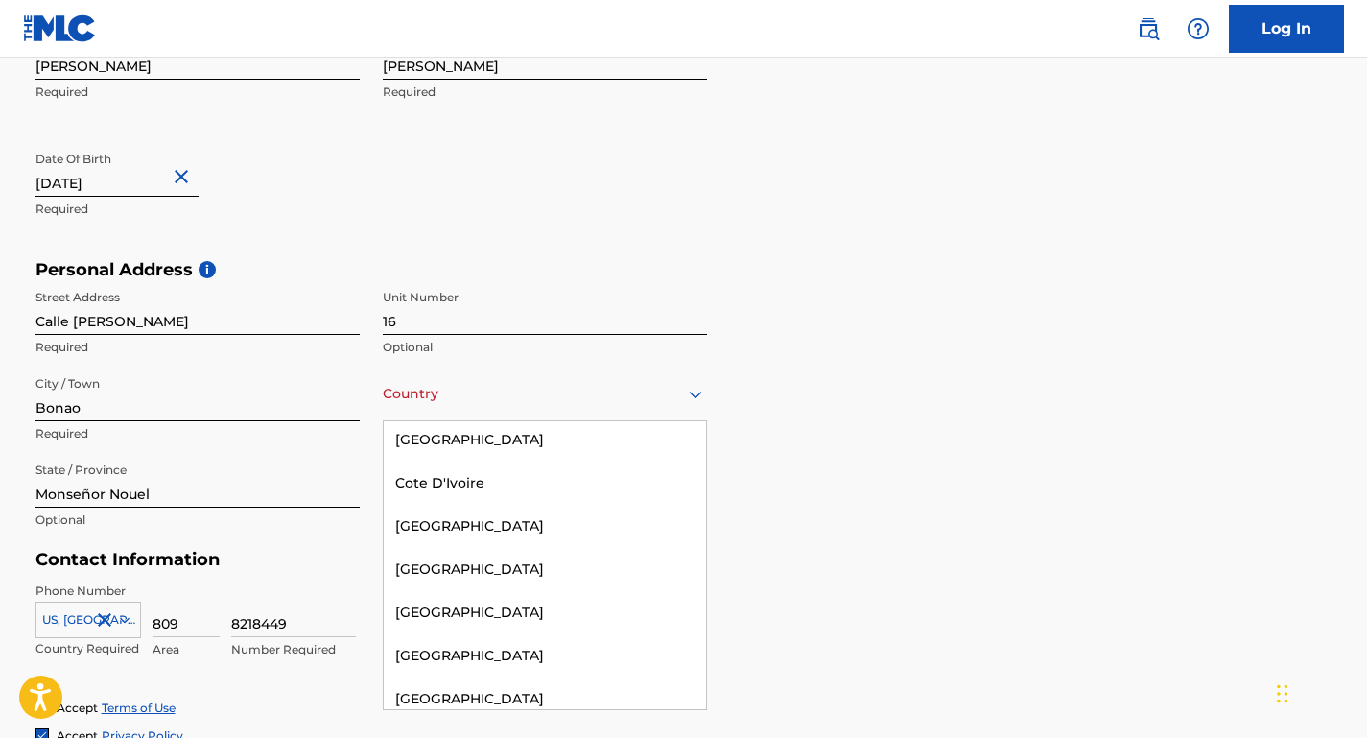
type input "d"
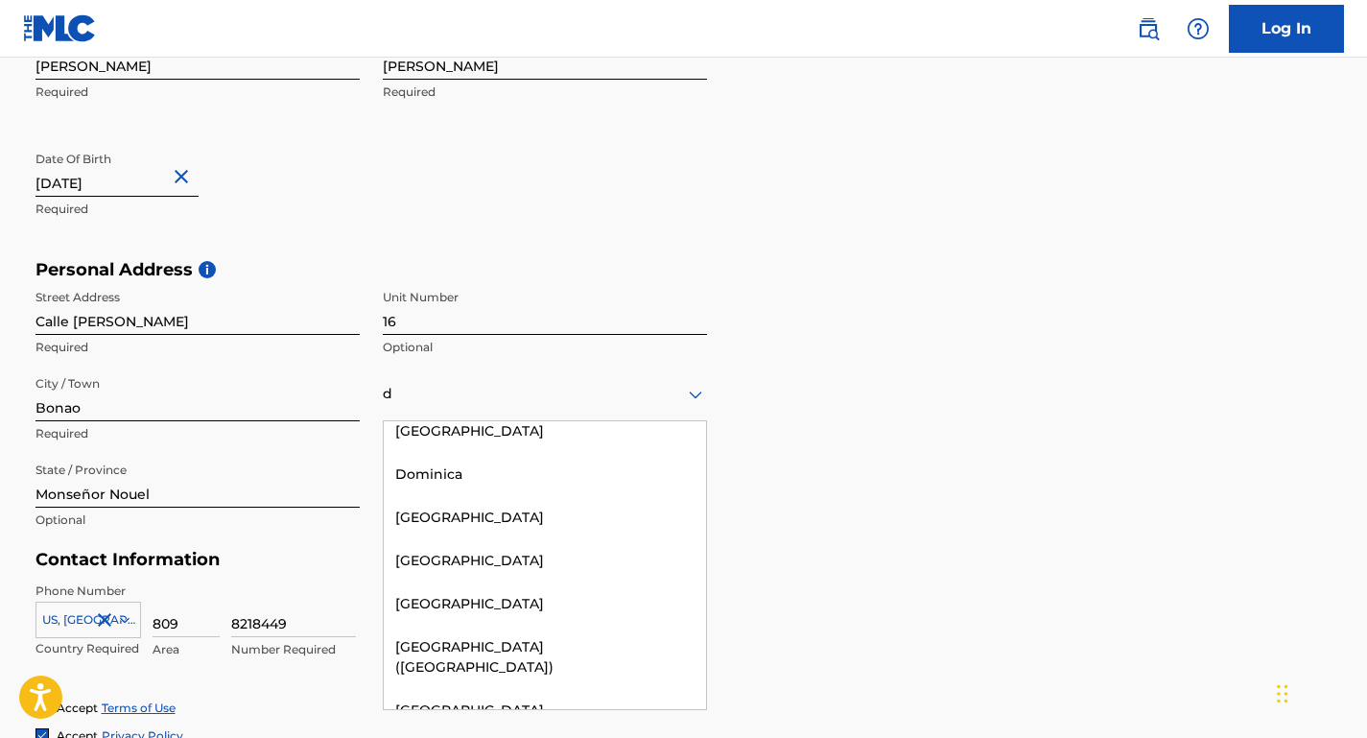
scroll to position [771, 0]
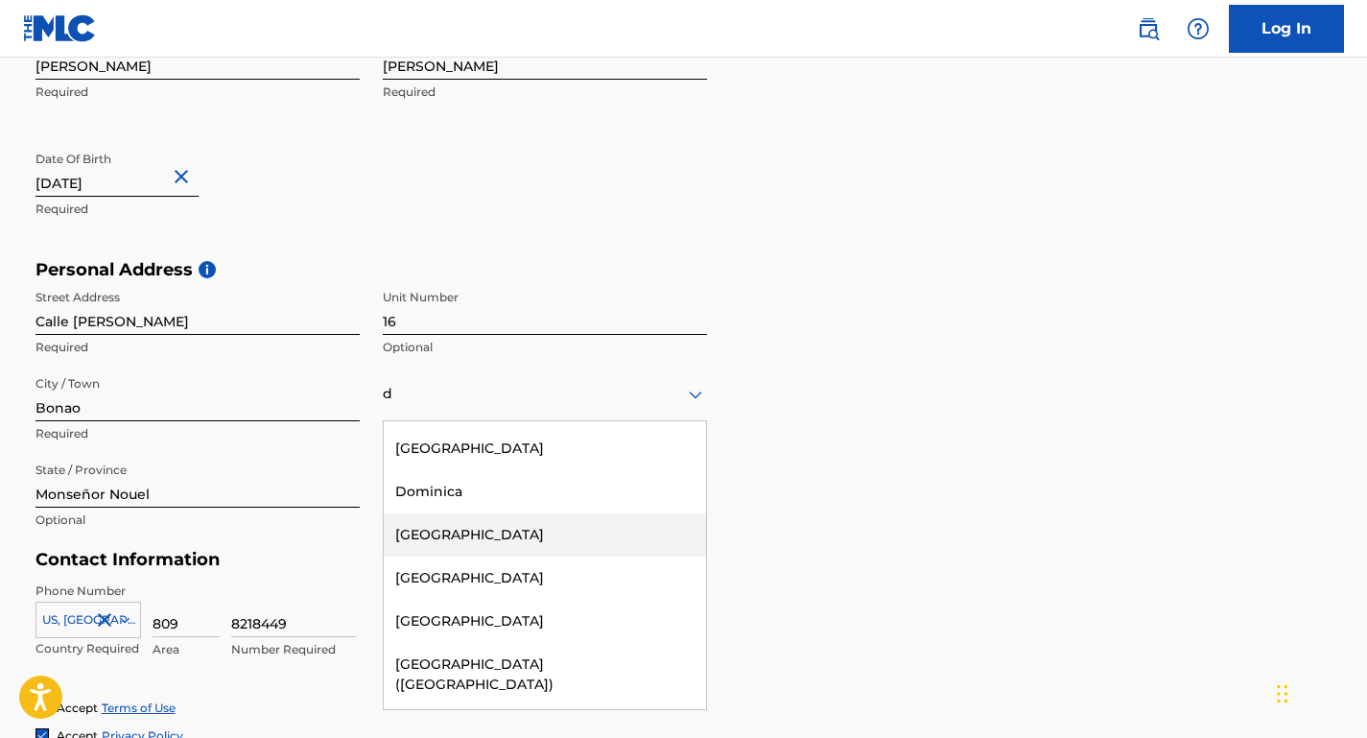
click at [465, 522] on div "[GEOGRAPHIC_DATA]" at bounding box center [545, 534] width 322 height 43
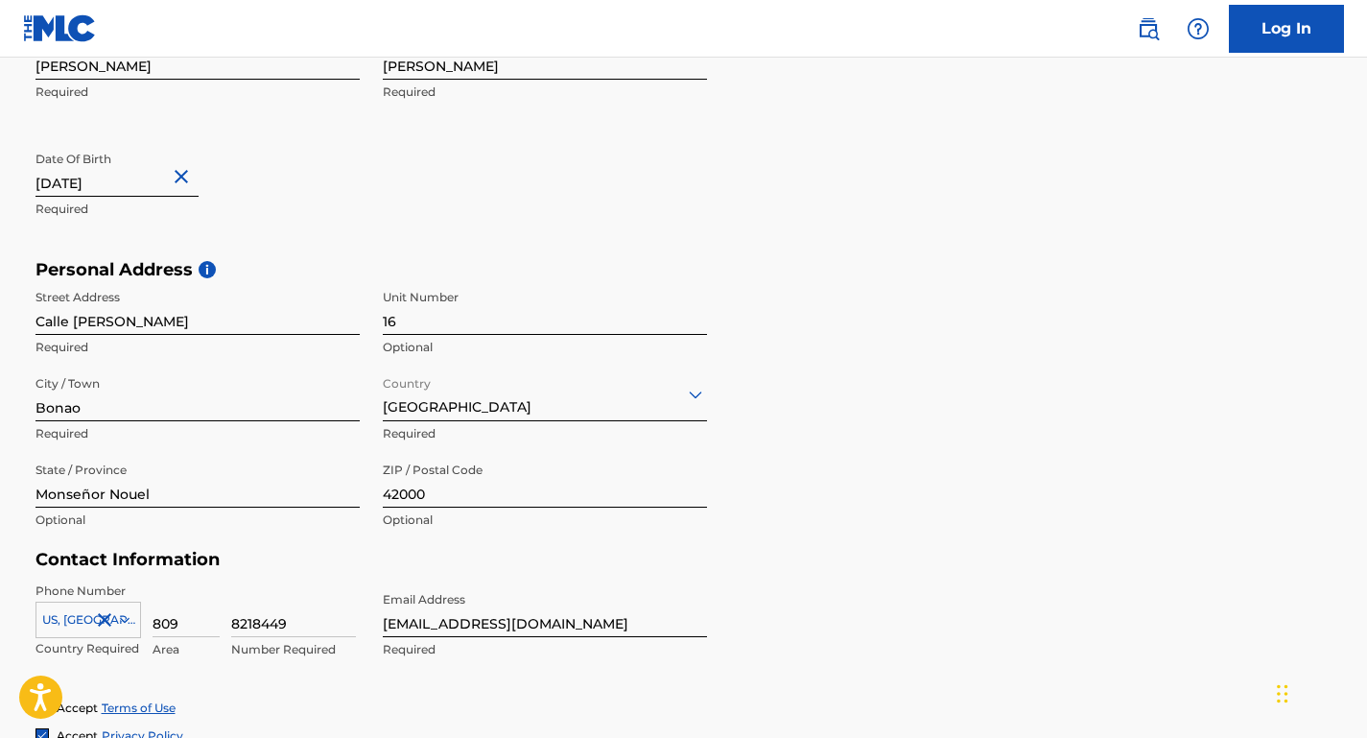
click at [889, 486] on div "Personal Address i Street Address [STREET_ADDRESS][PERSON_NAME] Optional City /…" at bounding box center [683, 404] width 1297 height 291
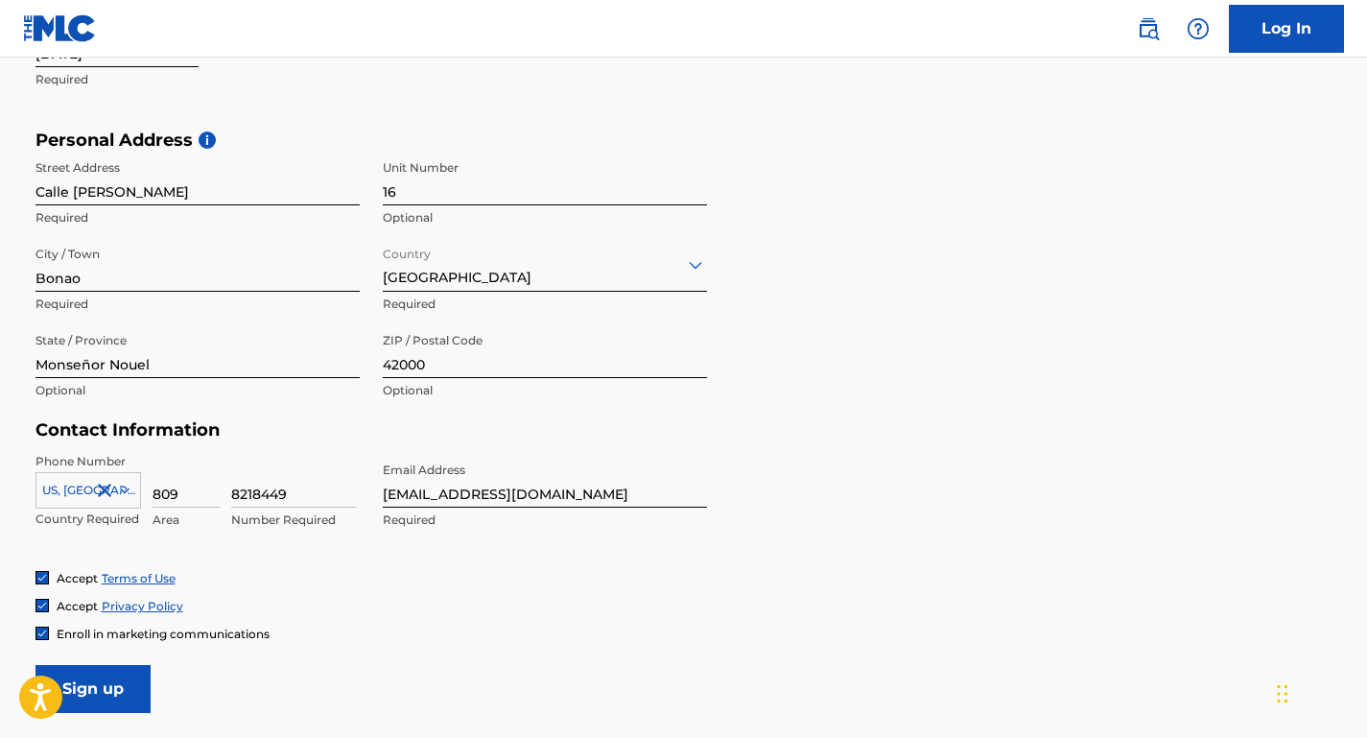
scroll to position [762, 0]
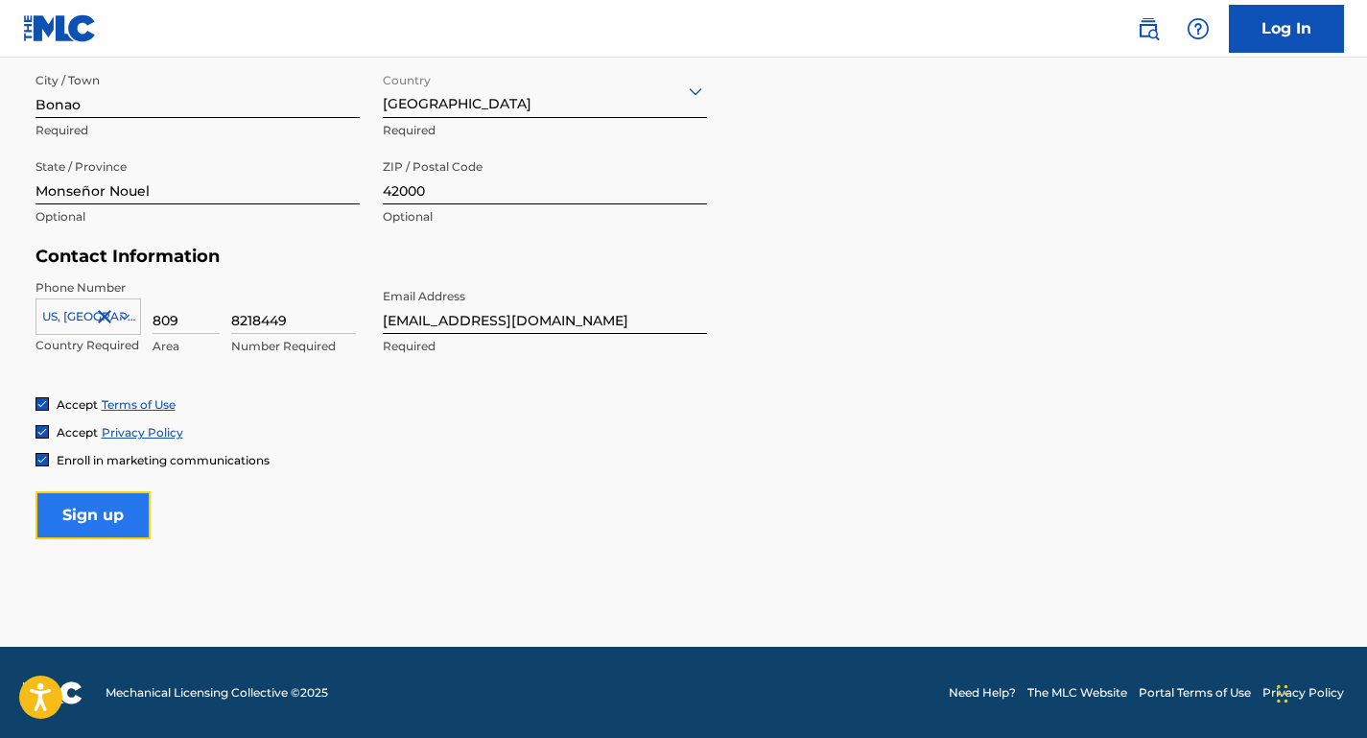
click at [112, 516] on input "Sign up" at bounding box center [92, 515] width 115 height 48
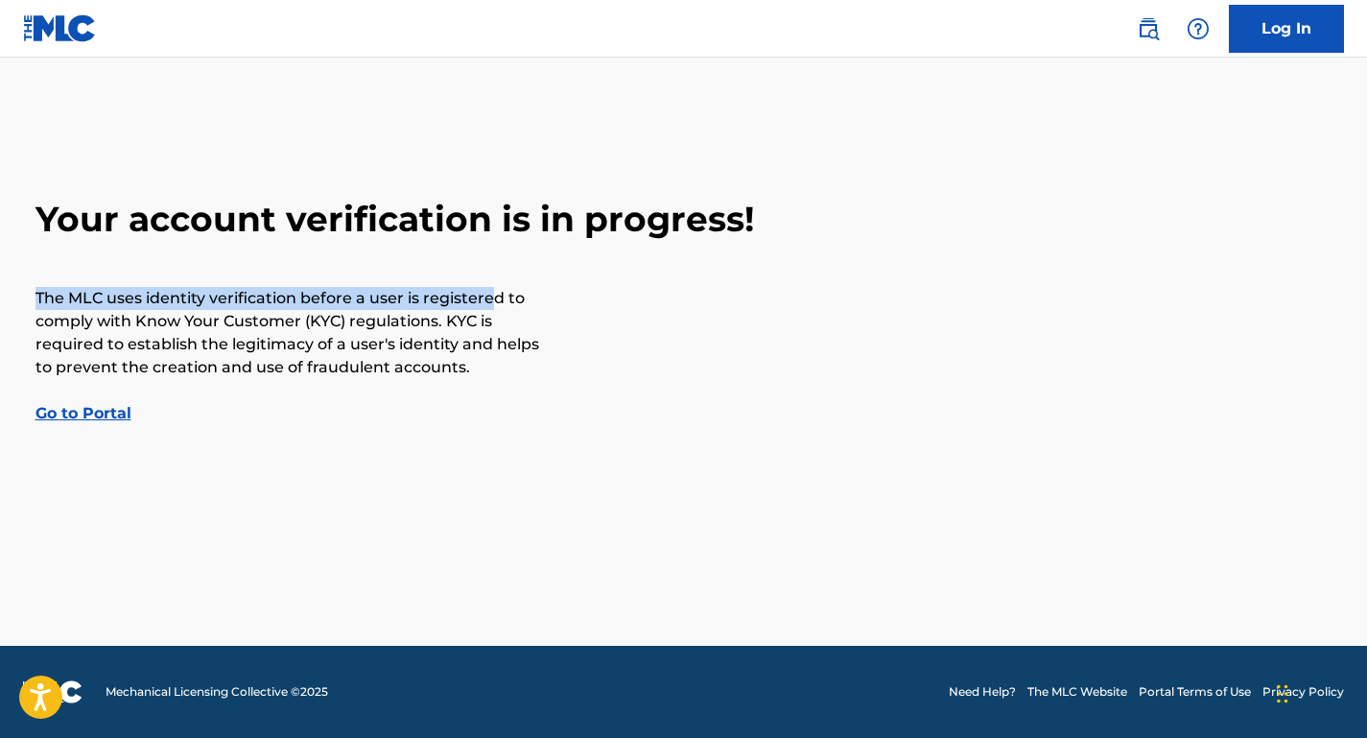
click at [486, 287] on p "The MLC uses identity verification before a user is registered to comply with K…" at bounding box center [289, 333] width 508 height 92
click at [462, 336] on p "The MLC uses identity verification before a user is registered to comply with K…" at bounding box center [289, 333] width 508 height 92
click at [301, 342] on p "The MLC uses identity verification before a user is registered to comply with K…" at bounding box center [289, 333] width 508 height 92
